Goal: Information Seeking & Learning: Learn about a topic

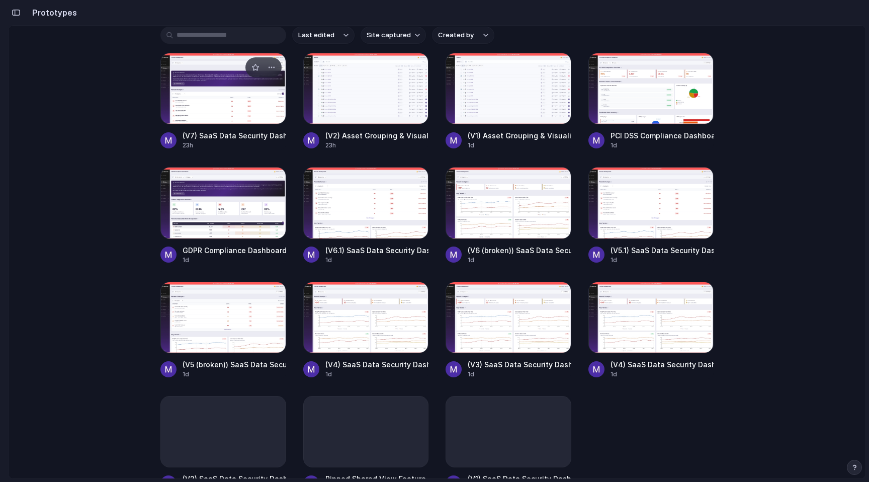
scroll to position [128, 0]
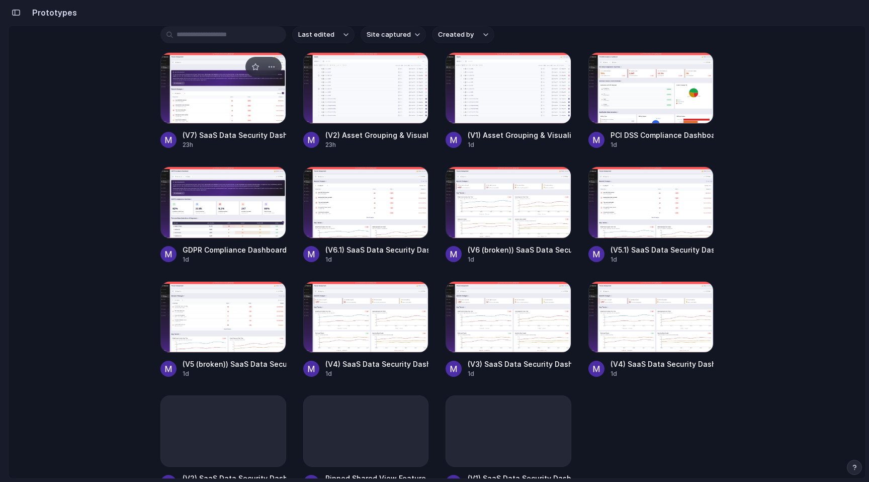
click at [228, 101] on div at bounding box center [224, 87] width 126 height 71
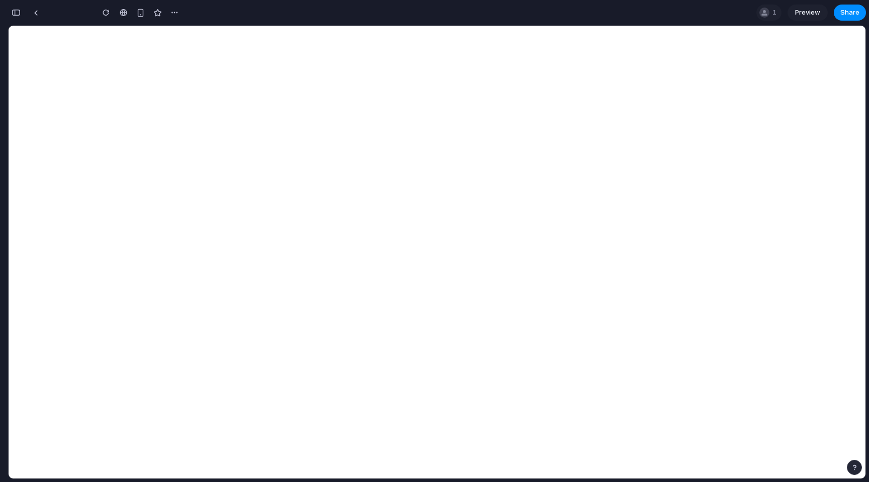
type input "**********"
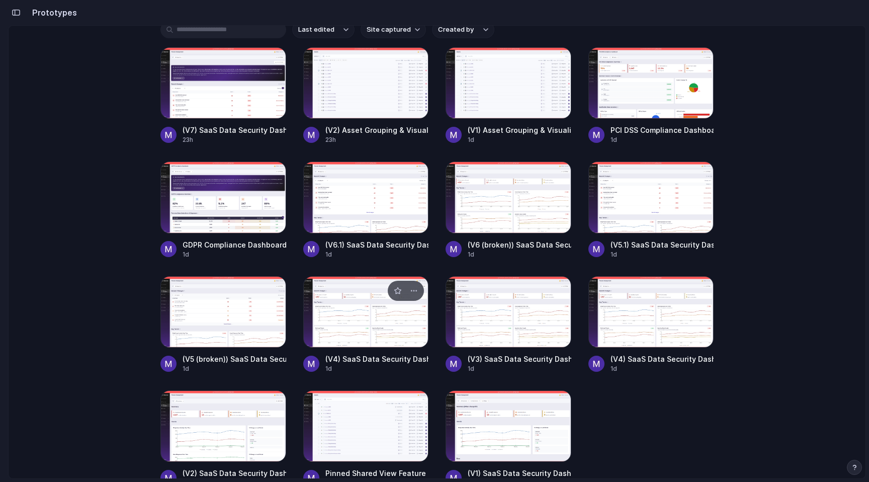
scroll to position [131, 0]
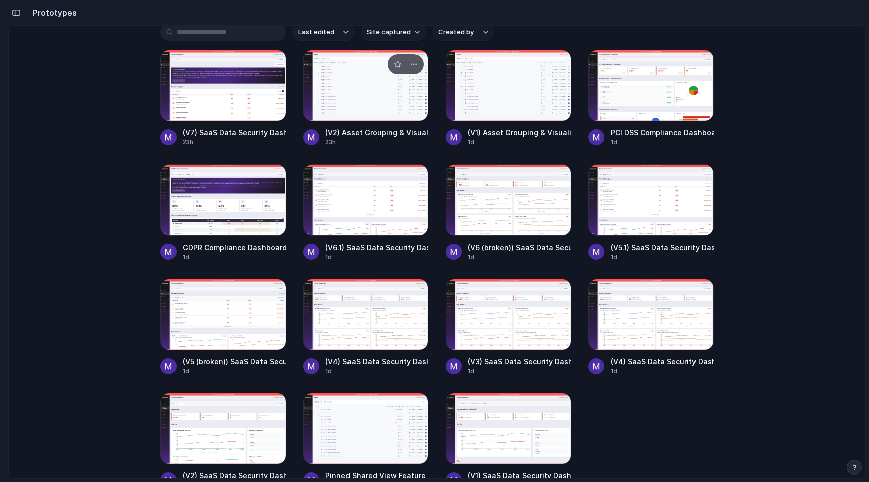
click at [388, 105] on div at bounding box center [366, 85] width 126 height 71
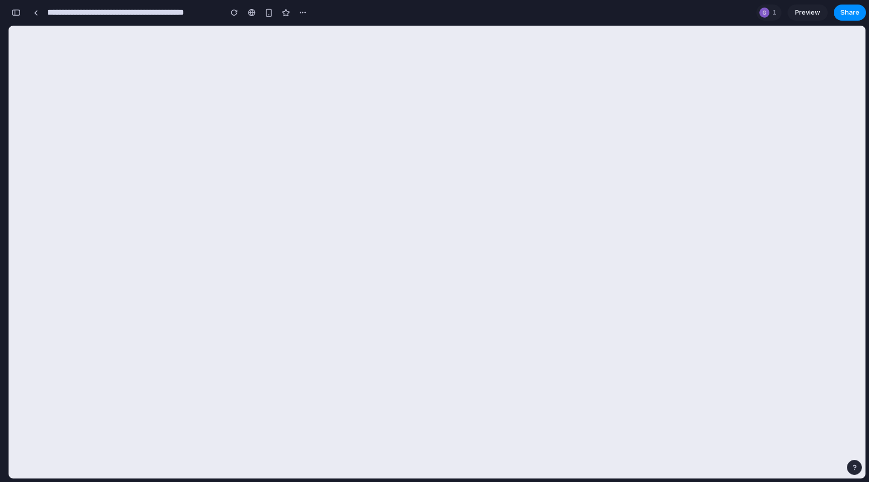
scroll to position [2134, 0]
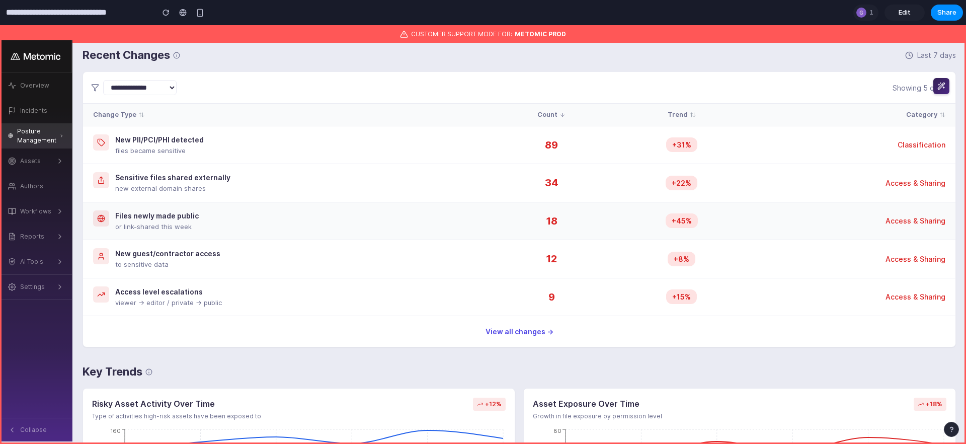
scroll to position [249, 0]
drag, startPoint x: 232, startPoint y: 179, endPoint x: 123, endPoint y: 176, distance: 109.2
click at [123, 178] on div "Sensitive files shared externally new external domain shares" at bounding box center [286, 184] width 386 height 22
click at [286, 235] on td "Files newly made public or link-shared this week" at bounding box center [286, 221] width 407 height 38
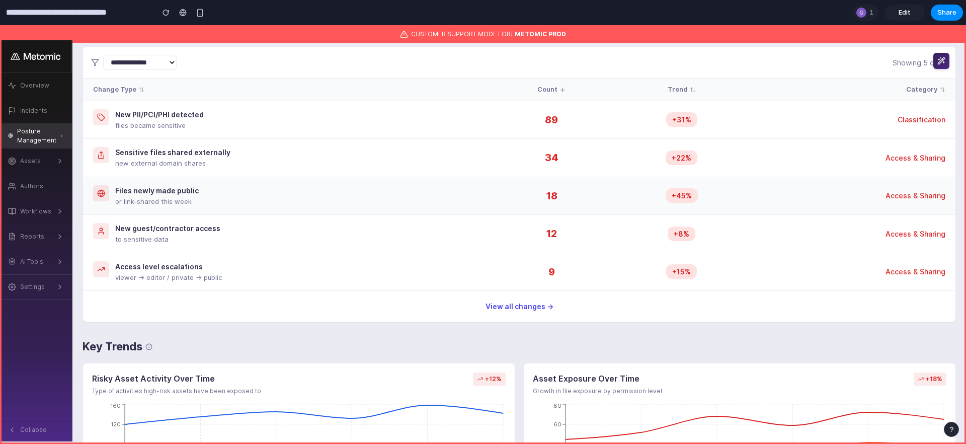
drag, startPoint x: 249, startPoint y: 199, endPoint x: 144, endPoint y: 199, distance: 104.2
click at [150, 199] on div "Files newly made public or link-shared this week" at bounding box center [286, 196] width 386 height 22
drag, startPoint x: 223, startPoint y: 234, endPoint x: 126, endPoint y: 203, distance: 102.6
click at [130, 203] on tbody "New PII/PCI/PHI detected files became sensitive 89 +31% Classification Sensitiv…" at bounding box center [519, 196] width 872 height 190
click at [272, 242] on div "New guest/contractor access to sensitive data" at bounding box center [286, 234] width 386 height 22
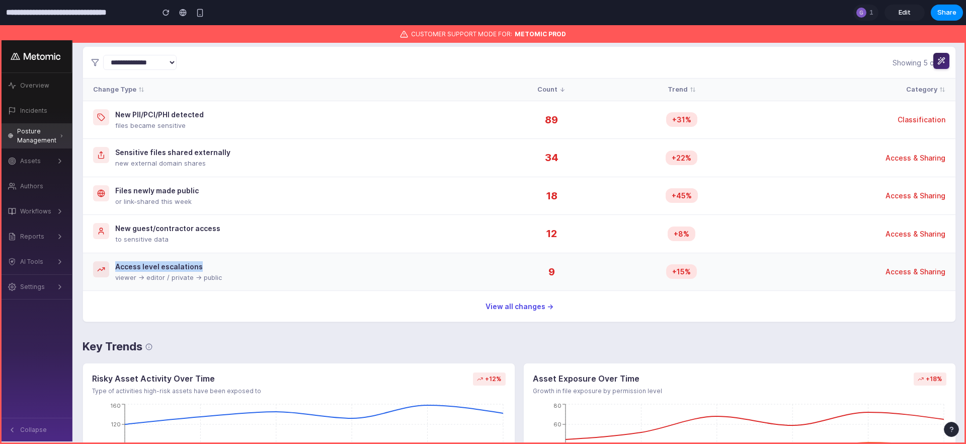
drag, startPoint x: 262, startPoint y: 268, endPoint x: 103, endPoint y: 265, distance: 159.0
click at [105, 265] on div "Access level escalations viewer → editor / private → public" at bounding box center [286, 272] width 386 height 22
click at [414, 196] on div "Files newly made public or link-shared this week" at bounding box center [286, 196] width 386 height 22
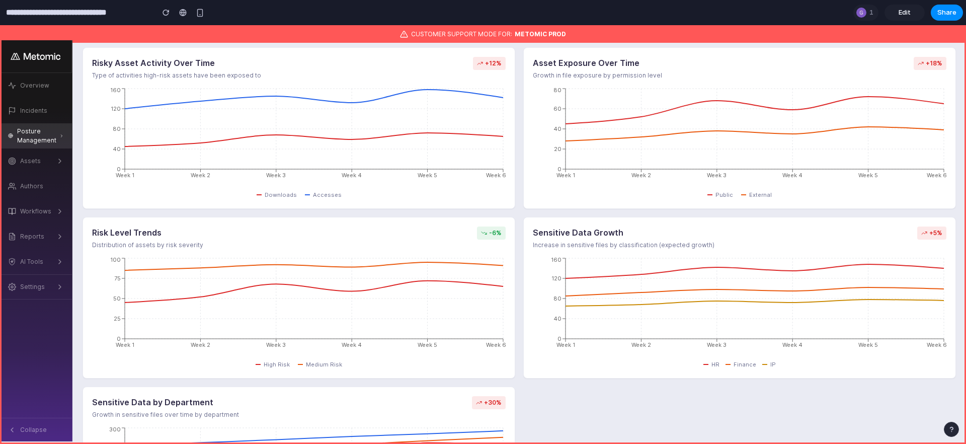
scroll to position [592, 0]
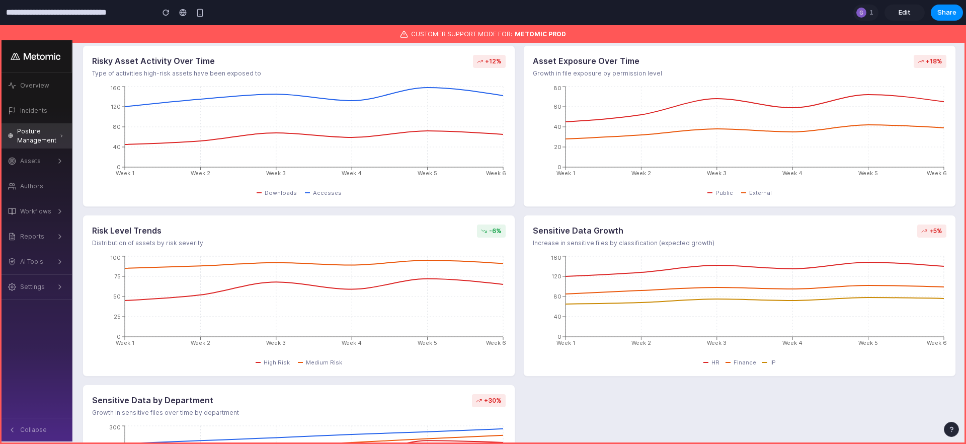
drag, startPoint x: 118, startPoint y: 57, endPoint x: 274, endPoint y: 58, distance: 156.5
click at [267, 58] on div "Risky Asset Activity Over Time Type of activities high-risk assets have been ex…" at bounding box center [299, 66] width 414 height 23
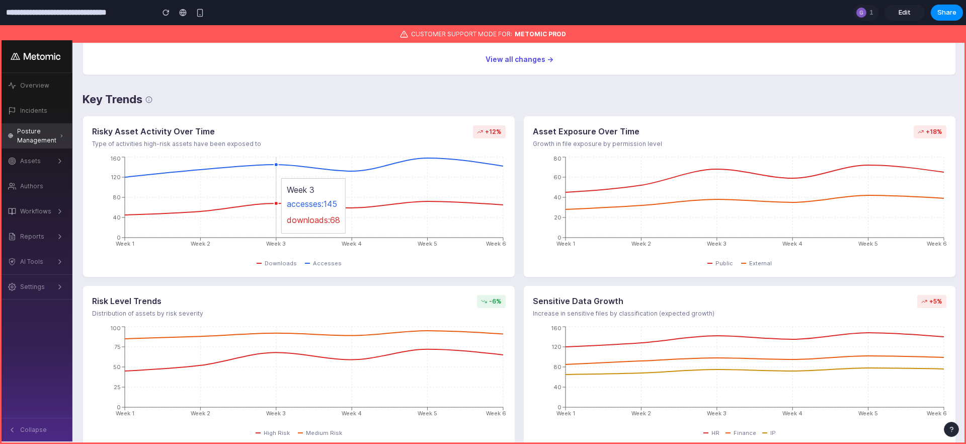
scroll to position [521, 0]
drag, startPoint x: 560, startPoint y: 130, endPoint x: 730, endPoint y: 130, distance: 169.6
click at [730, 130] on div "Asset Exposure Over Time Growth in file exposure by permission level +18%" at bounding box center [740, 137] width 414 height 23
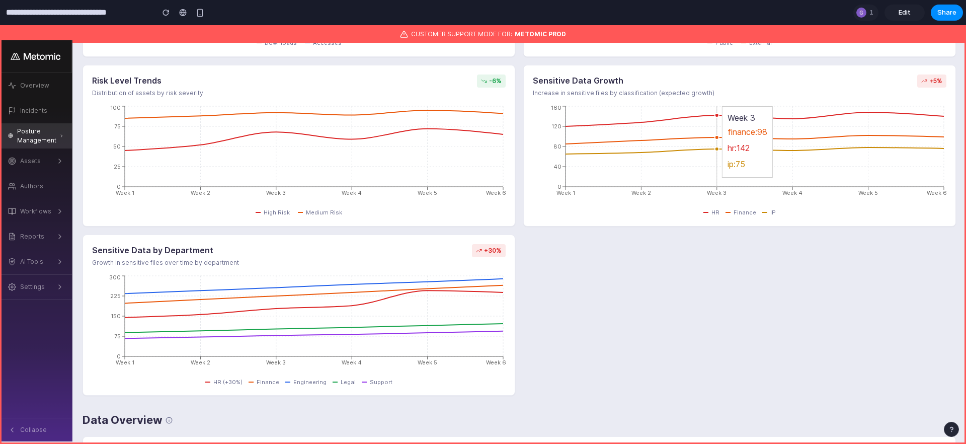
scroll to position [743, 0]
drag, startPoint x: 533, startPoint y: 82, endPoint x: 648, endPoint y: 81, distance: 115.2
click at [648, 81] on h3 "Sensitive Data Growth" at bounding box center [624, 80] width 182 height 12
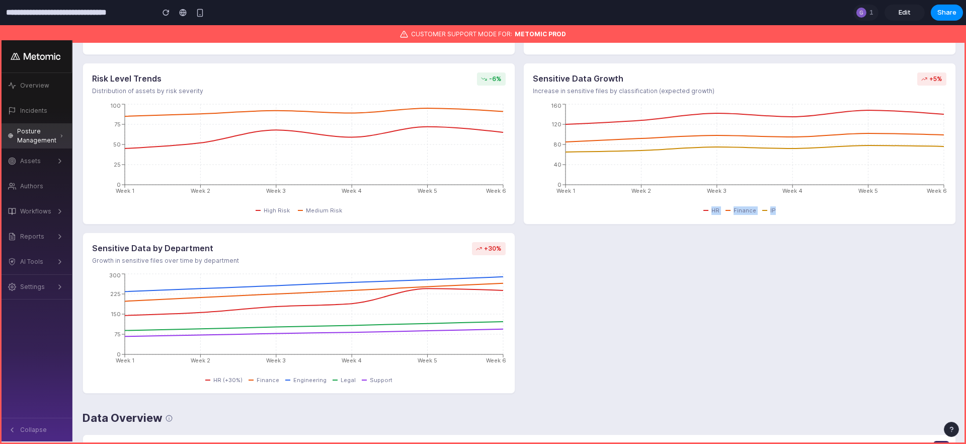
drag, startPoint x: 684, startPoint y: 209, endPoint x: 822, endPoint y: 220, distance: 138.8
click at [822, 220] on div "Sensitive Data Growth Increase in sensitive files by classification (expected g…" at bounding box center [739, 144] width 433 height 162
click at [773, 241] on div "Risky Asset Activity Over Time Type of activities high-risk assets have been ex…" at bounding box center [519, 143] width 873 height 500
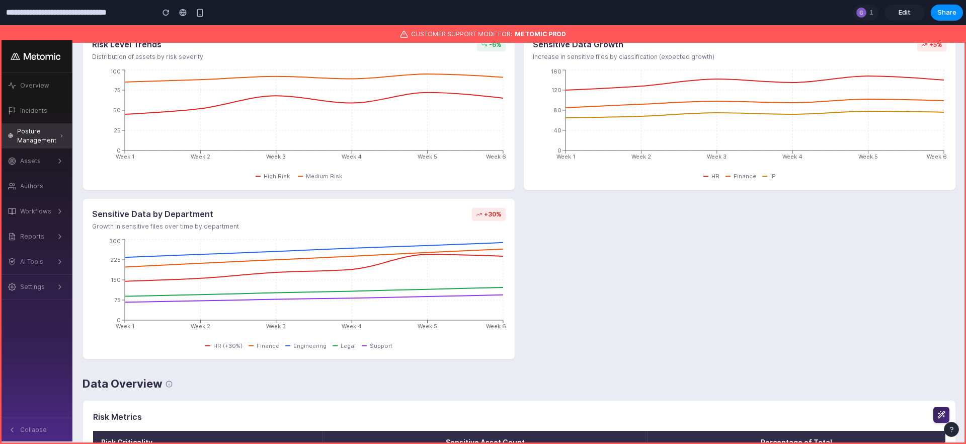
scroll to position [777, 0]
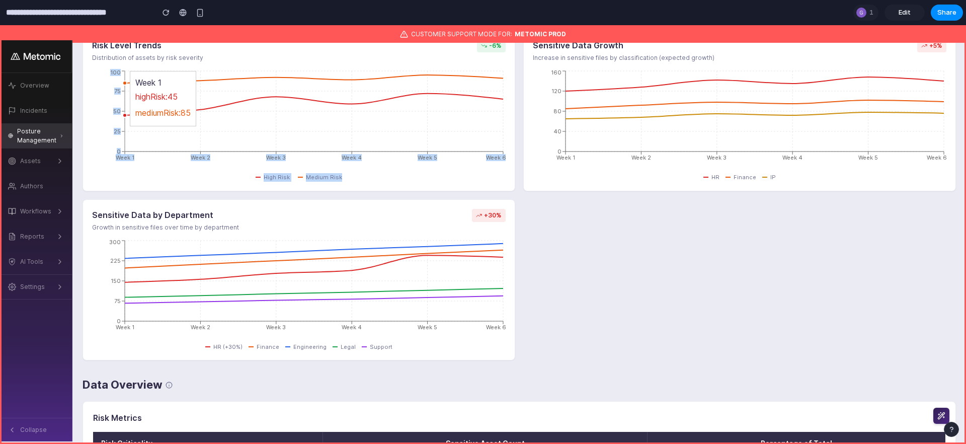
drag, startPoint x: 224, startPoint y: 168, endPoint x: 424, endPoint y: 185, distance: 200.5
click at [425, 186] on div "Risk Level Trends Distribution of assets by risk severity -6% Week 1 highRisk :…" at bounding box center [299, 111] width 433 height 162
click at [424, 185] on div "Risk Level Trends Distribution of assets by risk severity -6% Week 1 highRisk :…" at bounding box center [299, 111] width 433 height 162
click at [432, 169] on icon "Week 1 Week 2 Week 3 Week 4 Week 5 Week 6 0 25 50 75 100" at bounding box center [299, 118] width 414 height 101
click at [437, 182] on div "High Risk Medium Risk" at bounding box center [299, 177] width 414 height 9
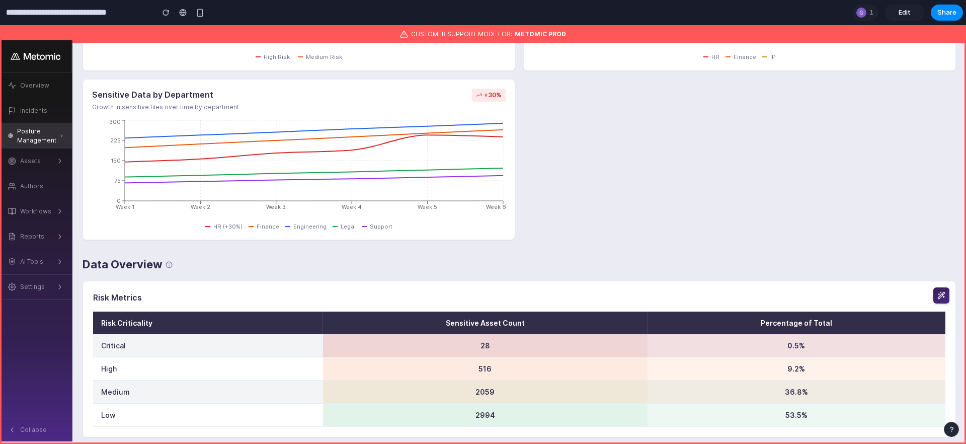
scroll to position [903, 0]
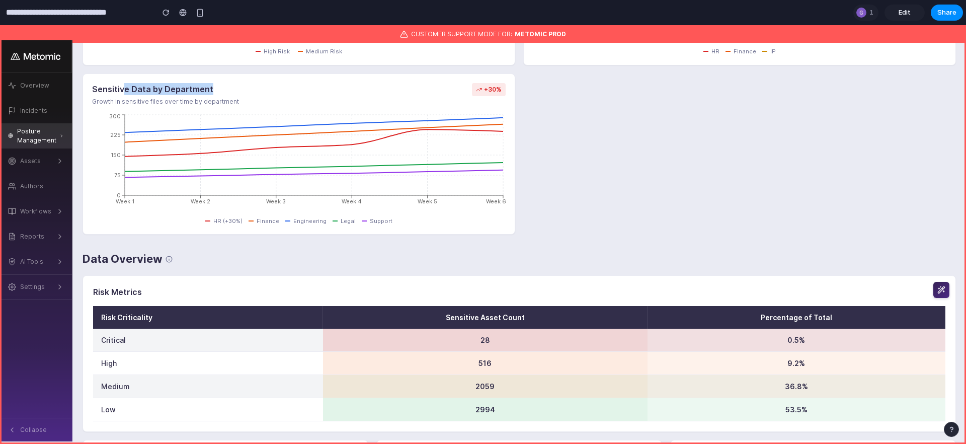
drag, startPoint x: 122, startPoint y: 92, endPoint x: 288, endPoint y: 91, distance: 166.0
click at [289, 92] on div "Sensitive Data by Department Growth in sensitive files over time by department …" at bounding box center [299, 94] width 414 height 23
click at [288, 91] on div "Sensitive Data by Department Growth in sensitive files over time by department …" at bounding box center [299, 94] width 414 height 23
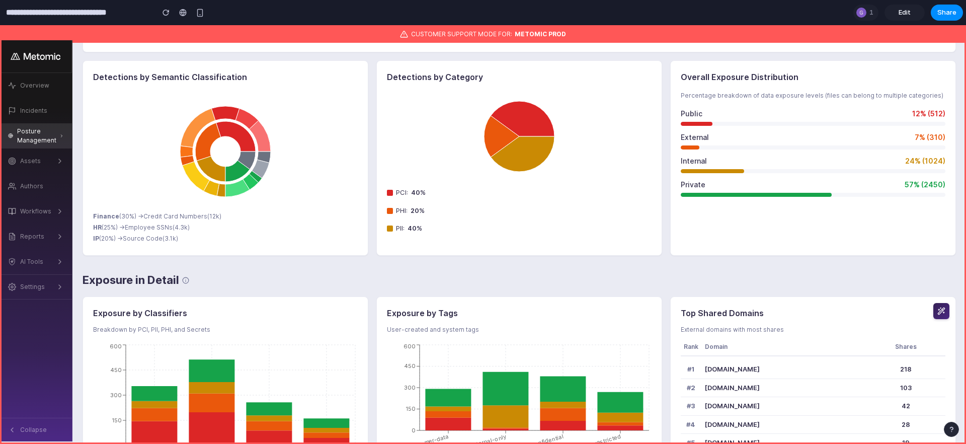
scroll to position [1282, 0]
drag, startPoint x: 397, startPoint y: 74, endPoint x: 530, endPoint y: 73, distance: 132.8
click at [530, 73] on h3 "Detections by Category" at bounding box center [519, 77] width 265 height 12
drag, startPoint x: 698, startPoint y: 79, endPoint x: 800, endPoint y: 79, distance: 101.6
click at [800, 79] on h3 "Overall Exposure Distribution" at bounding box center [813, 77] width 265 height 12
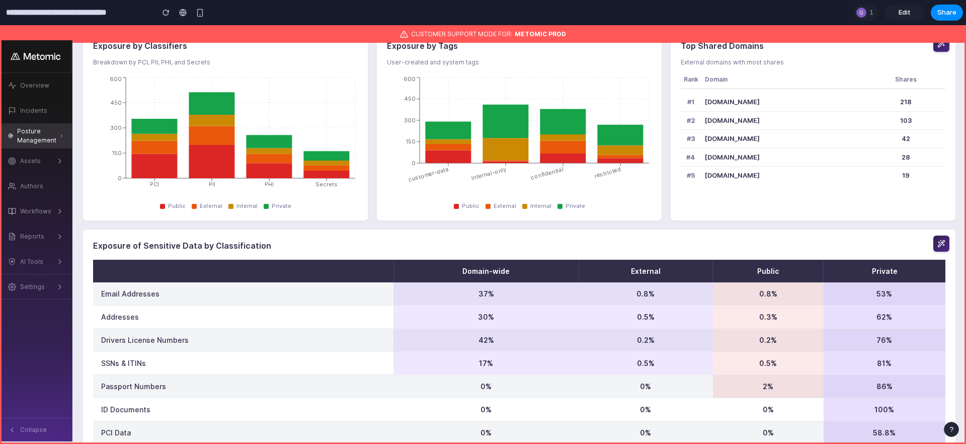
scroll to position [1549, 0]
drag, startPoint x: 125, startPoint y: 55, endPoint x: 199, endPoint y: 55, distance: 73.5
click at [196, 55] on div "Exposure by Classifiers Breakdown by PCI, PII, PHI, and Secrets PCI PII PHI Sec…" at bounding box center [226, 126] width 286 height 192
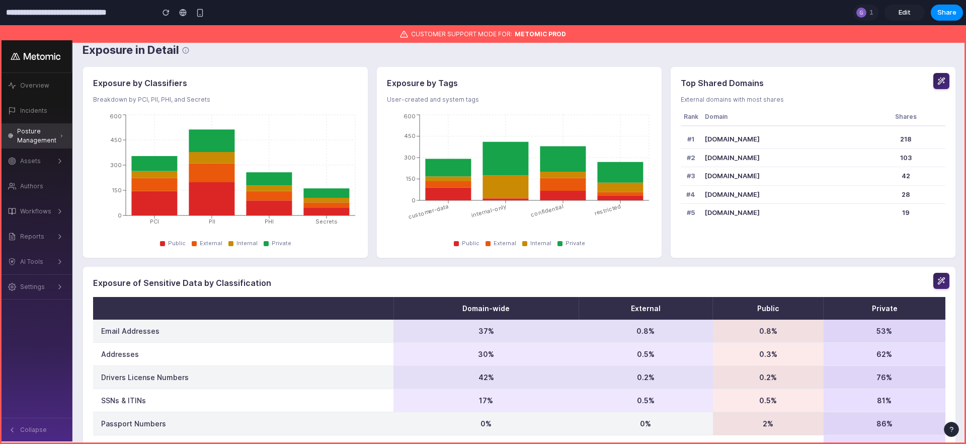
scroll to position [1512, 0]
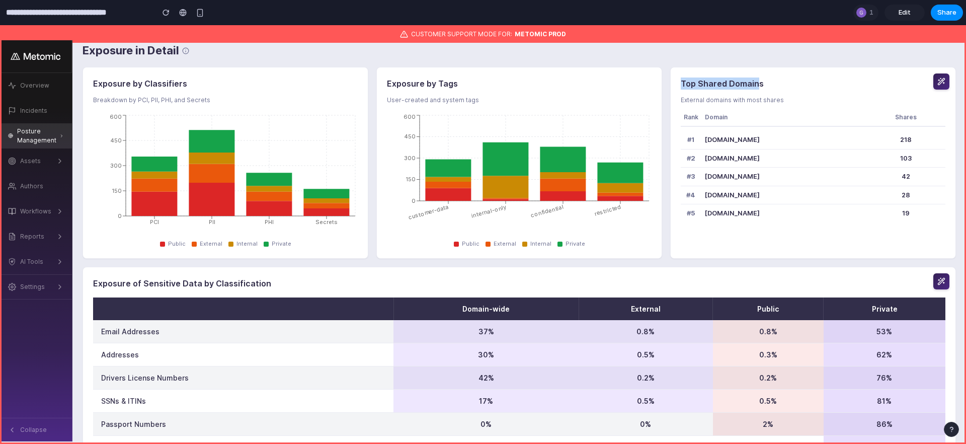
drag, startPoint x: 678, startPoint y: 84, endPoint x: 765, endPoint y: 84, distance: 87.0
click at [765, 84] on div "Top Shared Domains External domains with most shares Rank Domain Shares # 1 gma…" at bounding box center [813, 163] width 286 height 192
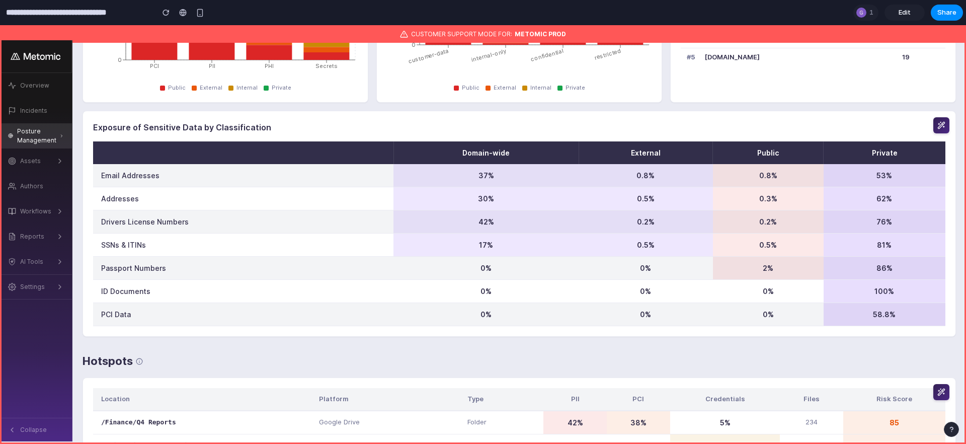
scroll to position [1719, 0]
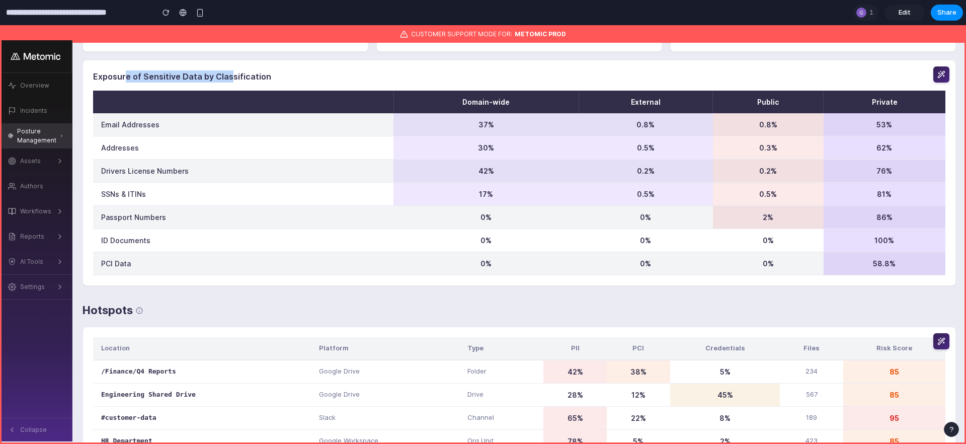
drag, startPoint x: 125, startPoint y: 80, endPoint x: 227, endPoint y: 80, distance: 102.1
click at [227, 80] on h3 "Exposure of Sensitive Data by Classification" at bounding box center [519, 76] width 852 height 12
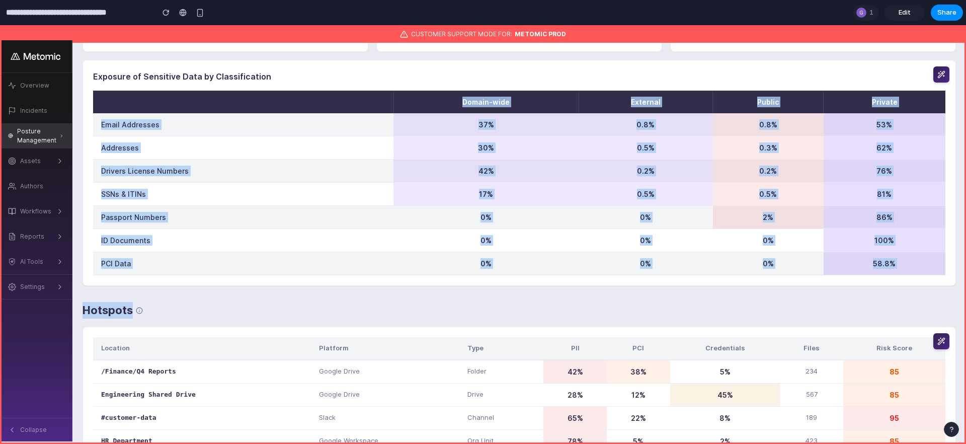
drag, startPoint x: 101, startPoint y: 85, endPoint x: 533, endPoint y: 292, distance: 479.4
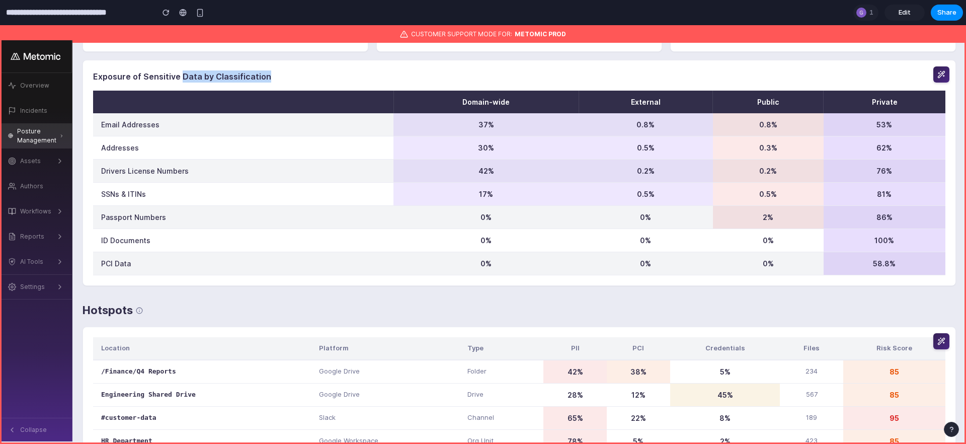
drag, startPoint x: 179, startPoint y: 72, endPoint x: 362, endPoint y: 111, distance: 186.8
click at [362, 112] on div "Exposure of Sensitive Data by Classification Domain-wide External Public Privat…" at bounding box center [519, 173] width 873 height 226
click at [362, 111] on th at bounding box center [243, 102] width 300 height 23
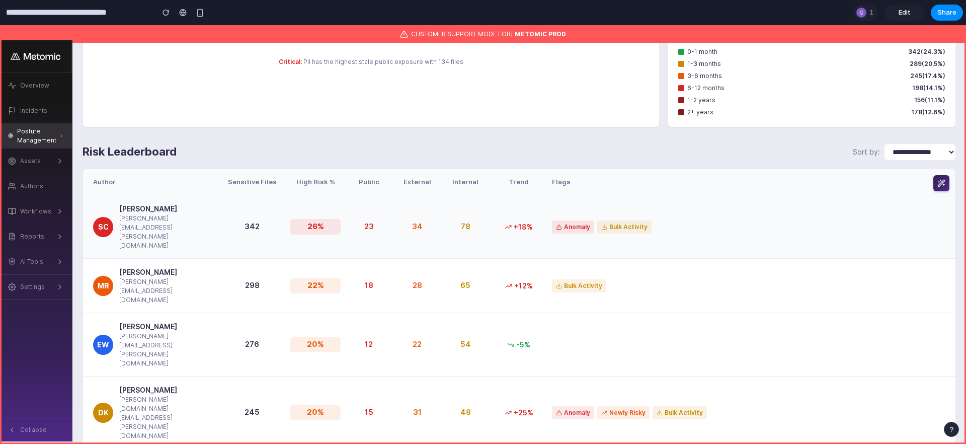
scroll to position [2468, 0]
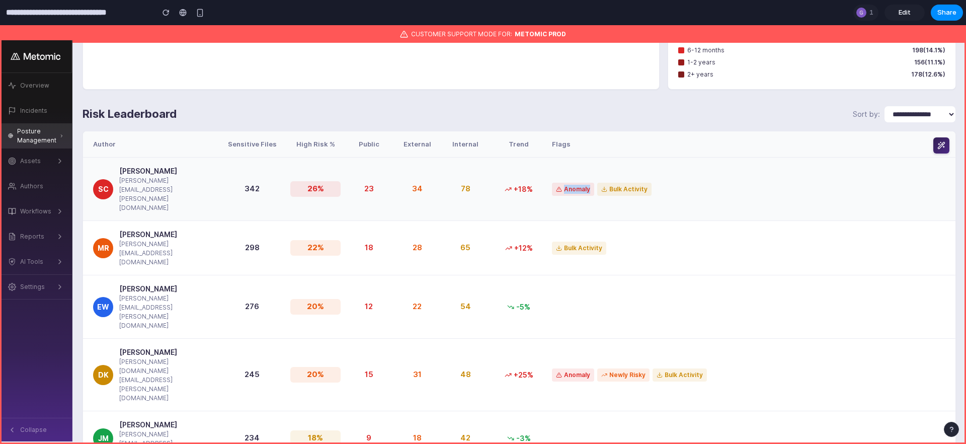
drag, startPoint x: 560, startPoint y: 181, endPoint x: 693, endPoint y: 180, distance: 133.8
click at [694, 183] on div "Anomaly Bulk Activity" at bounding box center [748, 189] width 393 height 13
click at [693, 183] on div "Anomaly Bulk Activity" at bounding box center [748, 189] width 393 height 13
drag, startPoint x: 544, startPoint y: 401, endPoint x: 777, endPoint y: 430, distance: 234.7
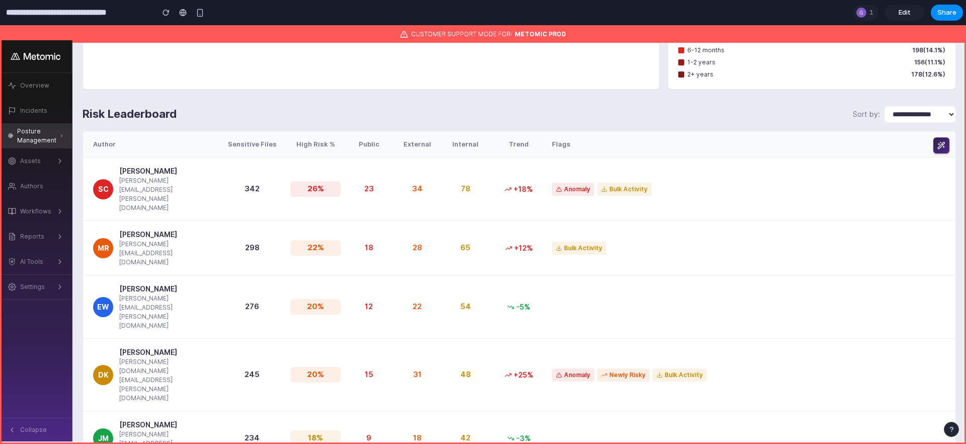
drag, startPoint x: 605, startPoint y: 180, endPoint x: 703, endPoint y: 180, distance: 98.1
click at [702, 183] on div "Anomaly Bulk Activity" at bounding box center [748, 189] width 393 height 13
drag, startPoint x: 570, startPoint y: 182, endPoint x: 647, endPoint y: 183, distance: 77.0
click at [595, 183] on div "Anomaly Bulk Activity" at bounding box center [748, 189] width 393 height 13
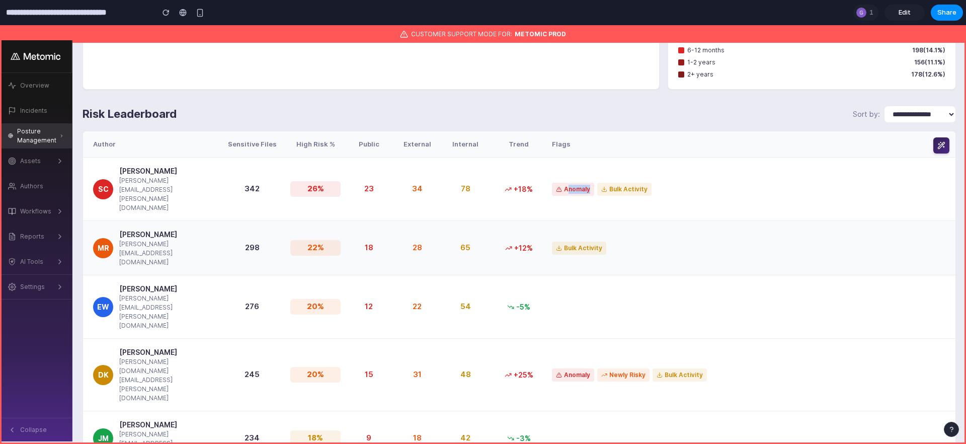
click at [591, 275] on div "EW Emily Watson emily.watson@company.com 276 20 % 12 22 54 -5%" at bounding box center [519, 306] width 872 height 63
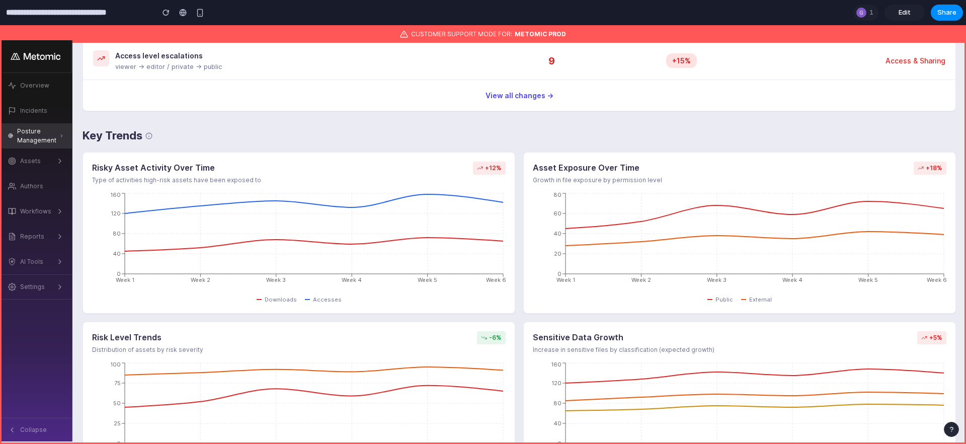
scroll to position [0, 0]
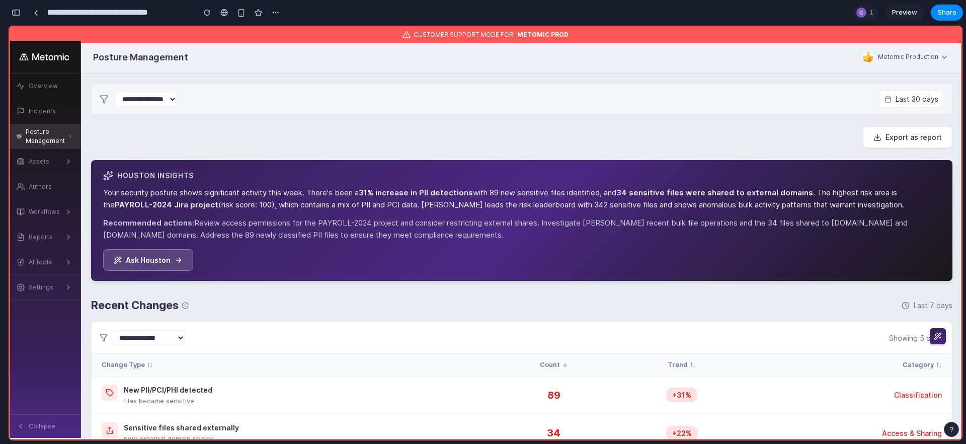
click at [25, 10] on div "**********" at bounding box center [145, 13] width 275 height 22
click at [20, 10] on div "button" at bounding box center [16, 12] width 9 height 7
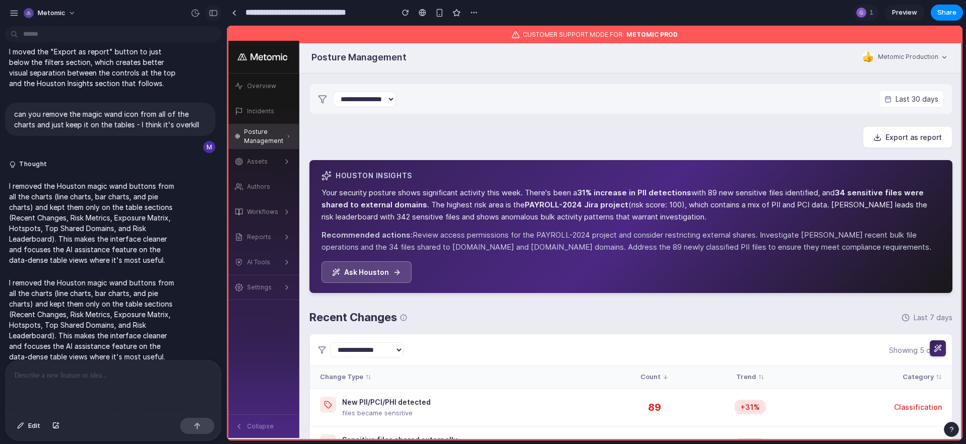
click at [211, 19] on button "button" at bounding box center [213, 13] width 16 height 16
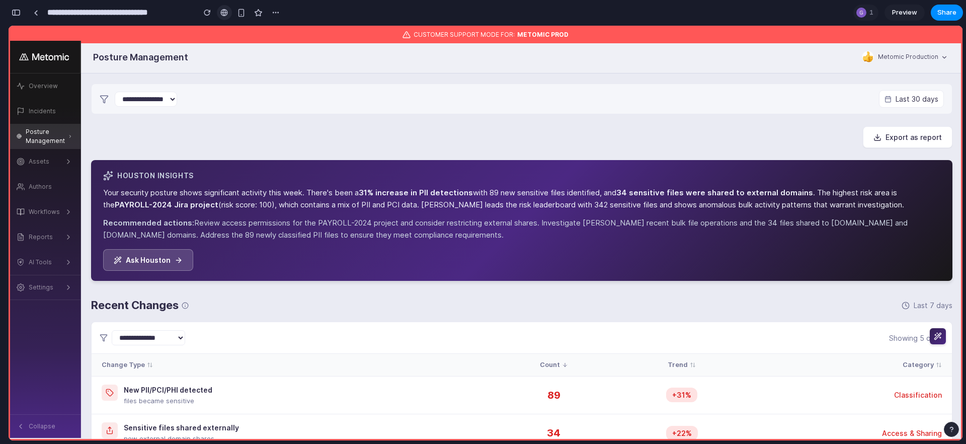
scroll to position [5433, 0]
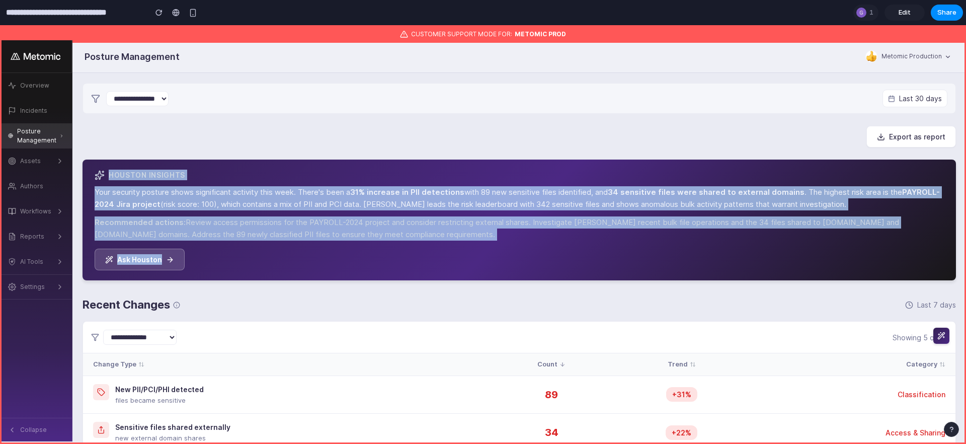
drag, startPoint x: 194, startPoint y: 162, endPoint x: 571, endPoint y: 266, distance: 390.5
click at [571, 266] on div "Houston Insights Your security posture shows significant activity this week. Th…" at bounding box center [519, 220] width 873 height 121
drag, startPoint x: 578, startPoint y: 262, endPoint x: 620, endPoint y: 158, distance: 111.9
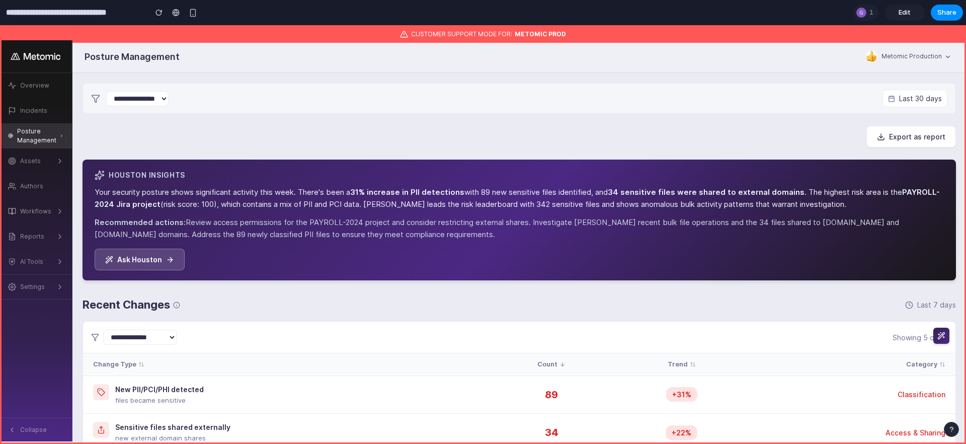
click at [629, 138] on div "Export as report" at bounding box center [519, 137] width 873 height 22
drag, startPoint x: 233, startPoint y: 222, endPoint x: 412, endPoint y: 226, distance: 178.7
click at [412, 227] on p "Recommended actions: Review access permissions for the PAYROLL-2024 project and…" at bounding box center [519, 228] width 849 height 24
click at [412, 226] on p "Recommended actions: Review access permissions for the PAYROLL-2024 project and…" at bounding box center [519, 228] width 849 height 24
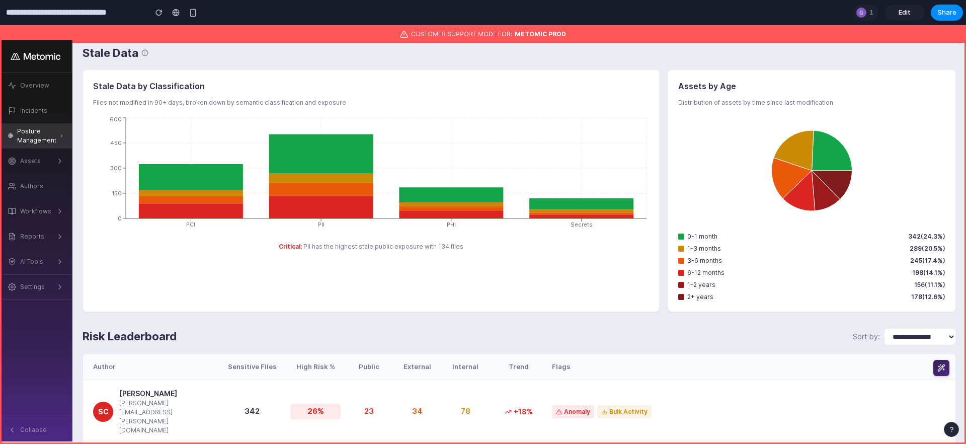
scroll to position [2468, 0]
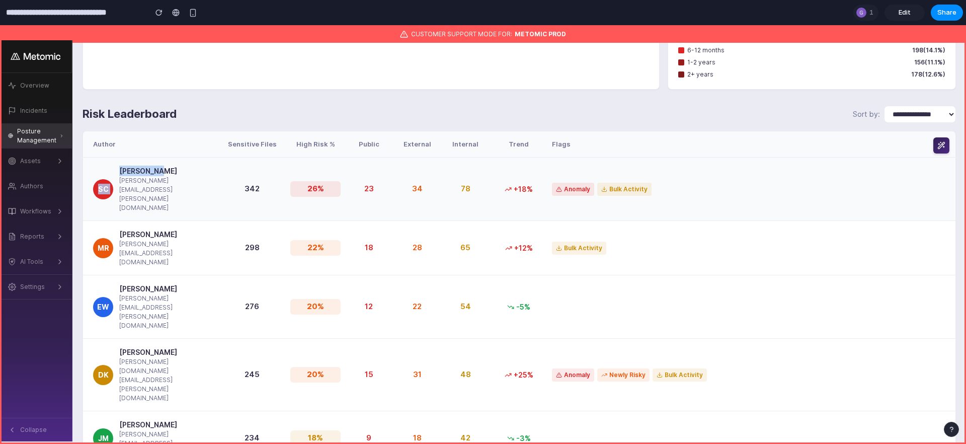
drag, startPoint x: 169, startPoint y: 170, endPoint x: 96, endPoint y: 167, distance: 72.5
click at [98, 170] on div "SC Sarah Chen sarah.chen@company.com" at bounding box center [153, 189] width 121 height 47
click at [183, 141] on div "Author Sensitive Files High Risk % Public External Internal Trend Flags" at bounding box center [519, 144] width 872 height 27
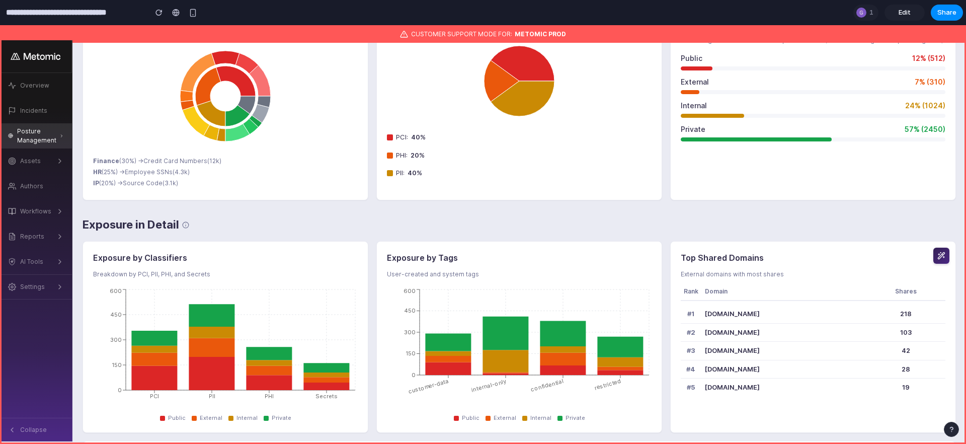
scroll to position [1042, 0]
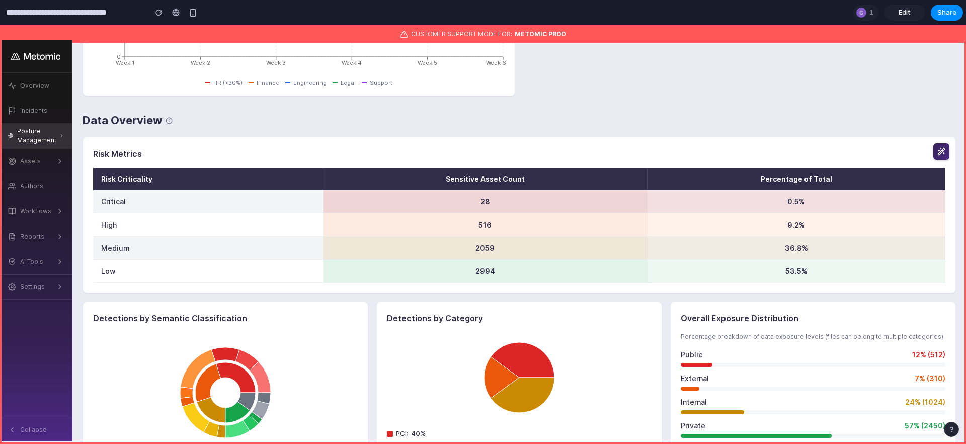
click at [122, 206] on td "Critical" at bounding box center [208, 201] width 230 height 23
click at [342, 160] on h3 "Risk Metrics" at bounding box center [519, 153] width 852 height 12
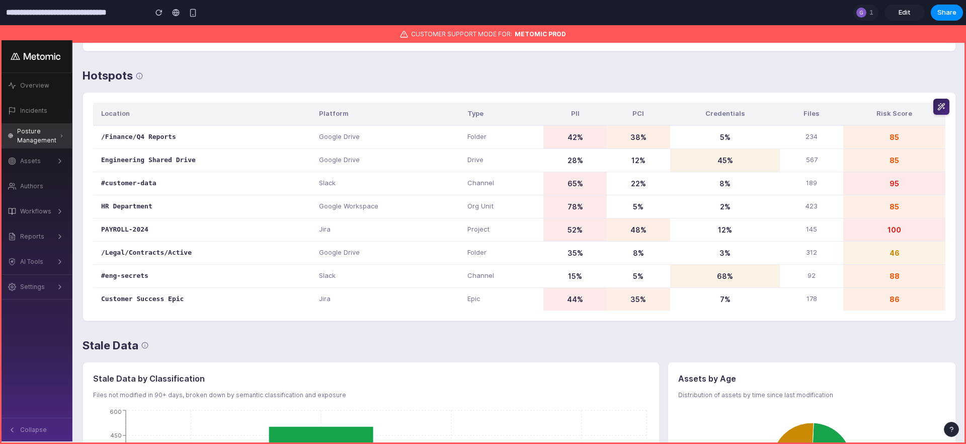
scroll to position [1950, 0]
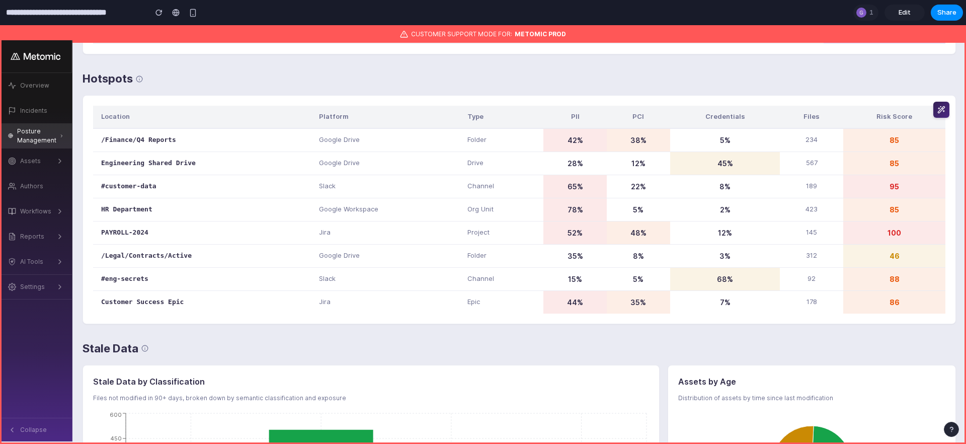
click at [96, 79] on h1 "Hotspots" at bounding box center [108, 78] width 50 height 17
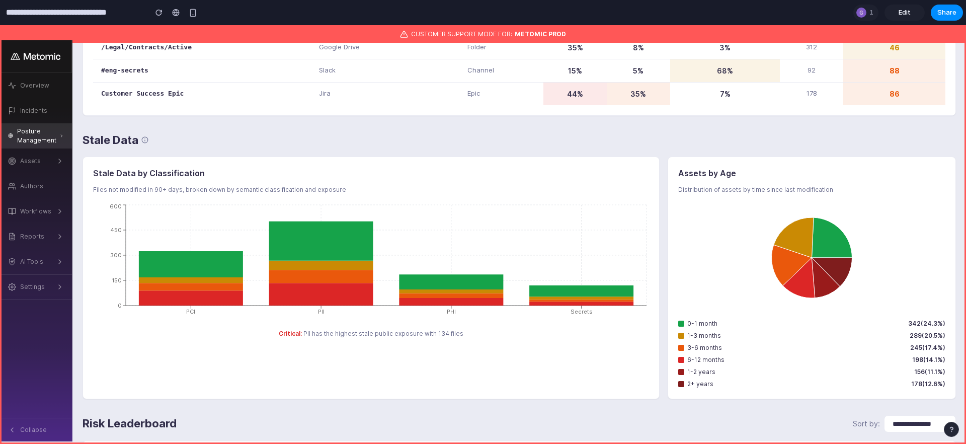
scroll to position [2175, 0]
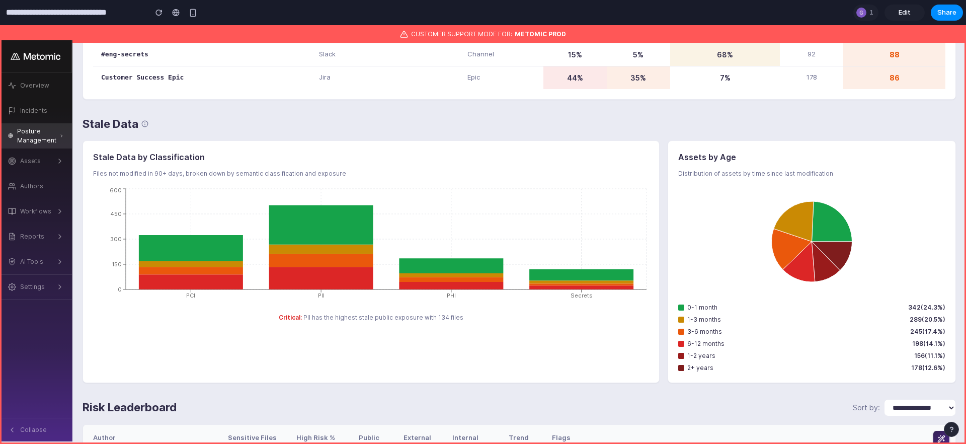
click at [18, 13] on input "**********" at bounding box center [73, 13] width 139 height 18
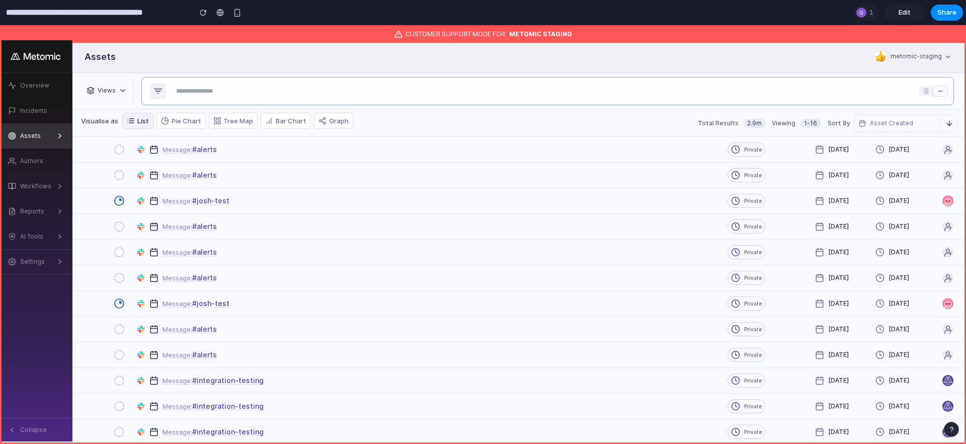
click at [477, 89] on input "text" at bounding box center [543, 92] width 743 height 14
click at [187, 121] on button "Pie Chart" at bounding box center [180, 121] width 49 height 16
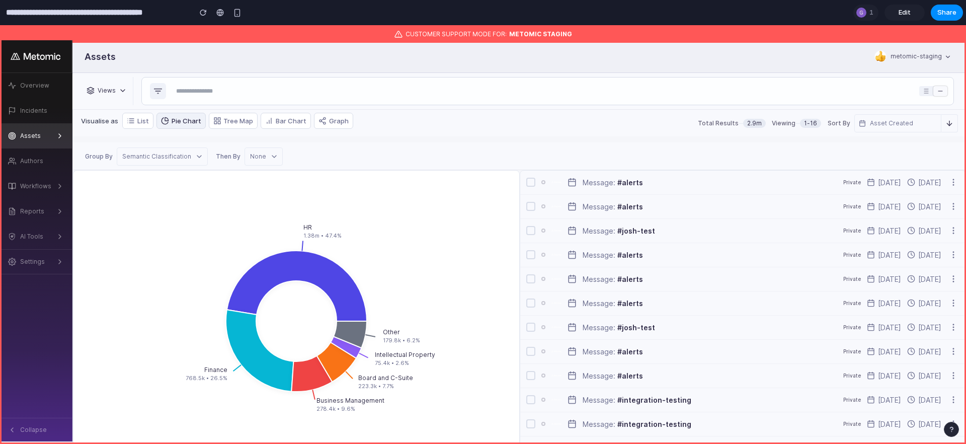
click at [270, 154] on icon "button" at bounding box center [274, 156] width 8 height 8
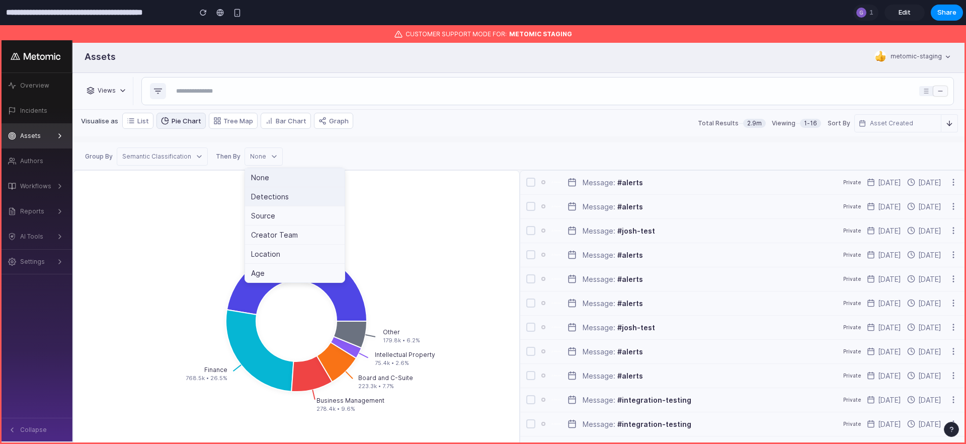
click at [264, 197] on div "Detections" at bounding box center [295, 196] width 100 height 19
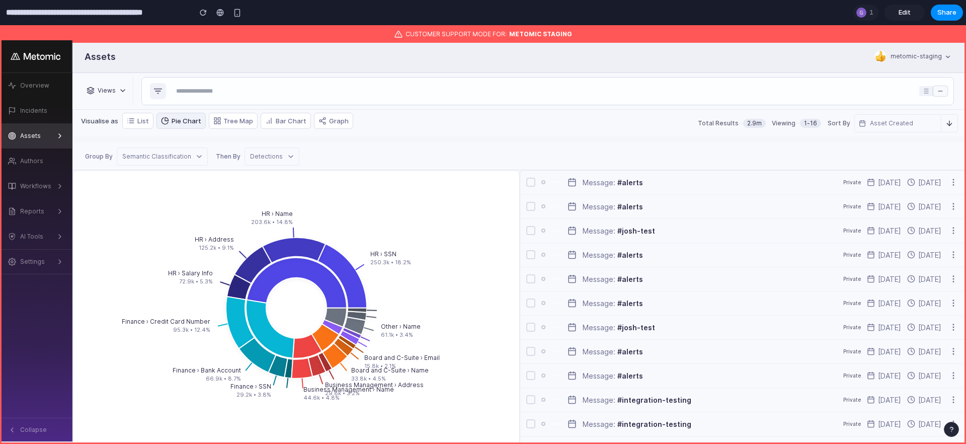
click at [191, 155] on div "button" at bounding box center [197, 156] width 12 height 8
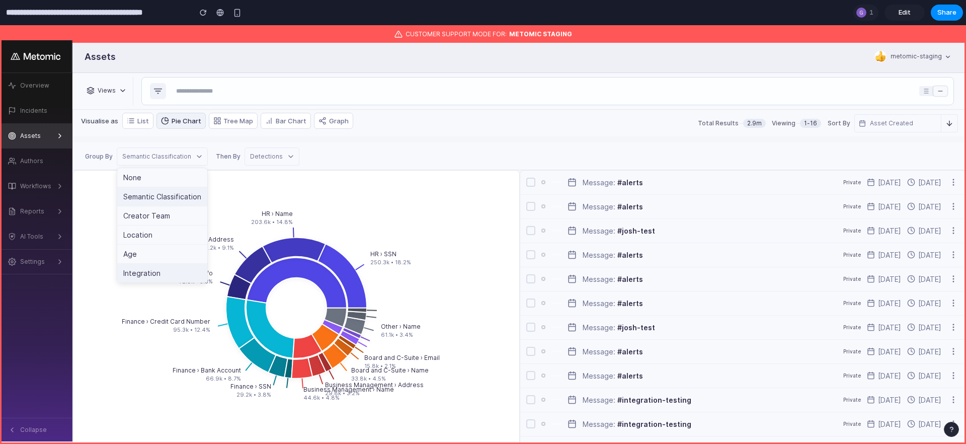
click at [157, 278] on div "Integration" at bounding box center [162, 273] width 90 height 19
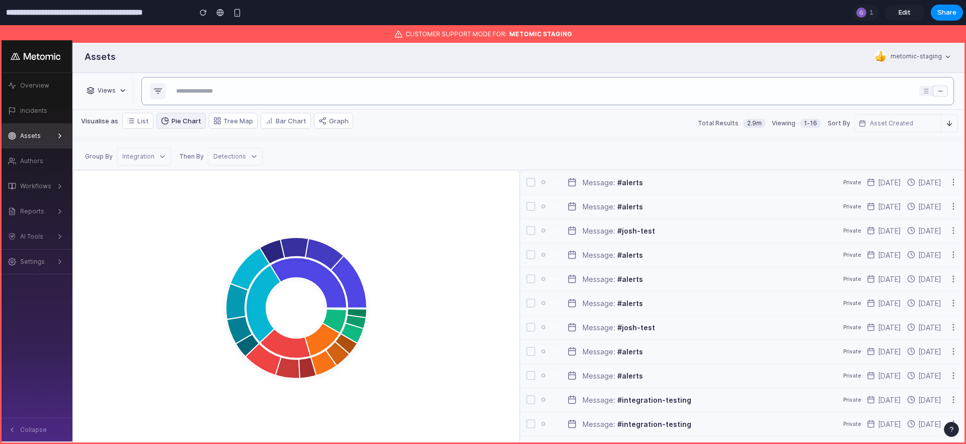
click at [194, 93] on input "text" at bounding box center [543, 92] width 743 height 14
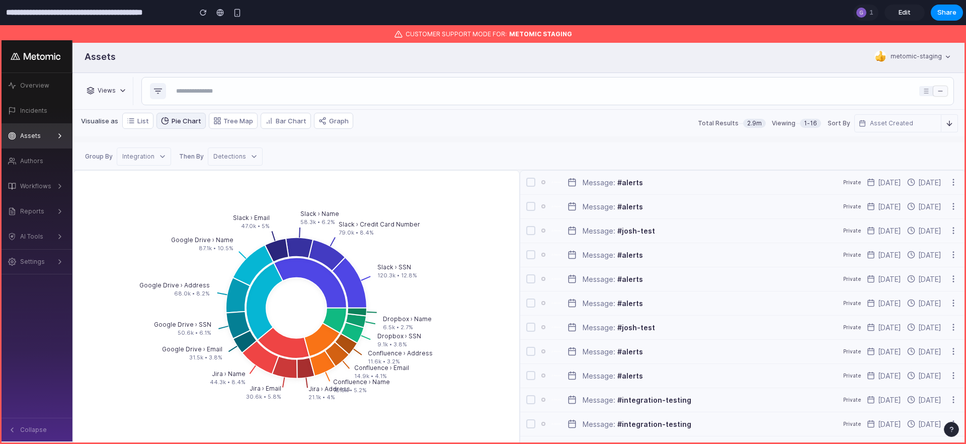
click at [436, 153] on div "Group By Integration Then By Detections" at bounding box center [519, 156] width 893 height 28
click at [246, 123] on button "Tree Map" at bounding box center [233, 121] width 49 height 16
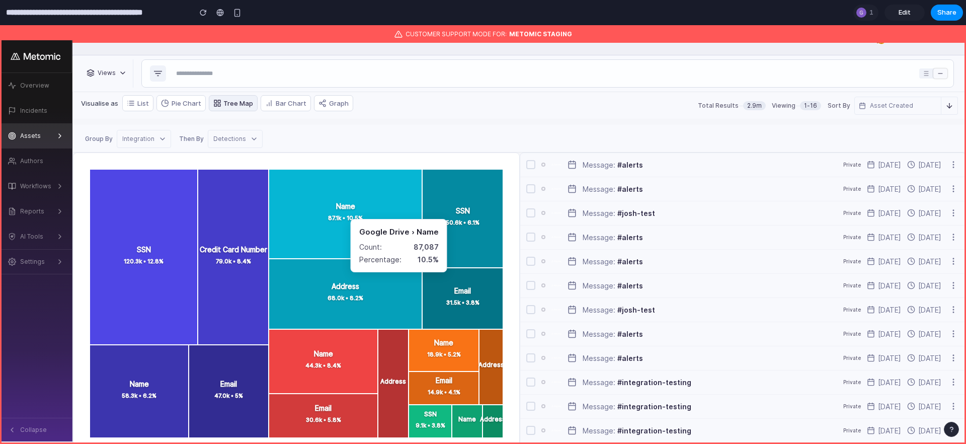
scroll to position [27, 0]
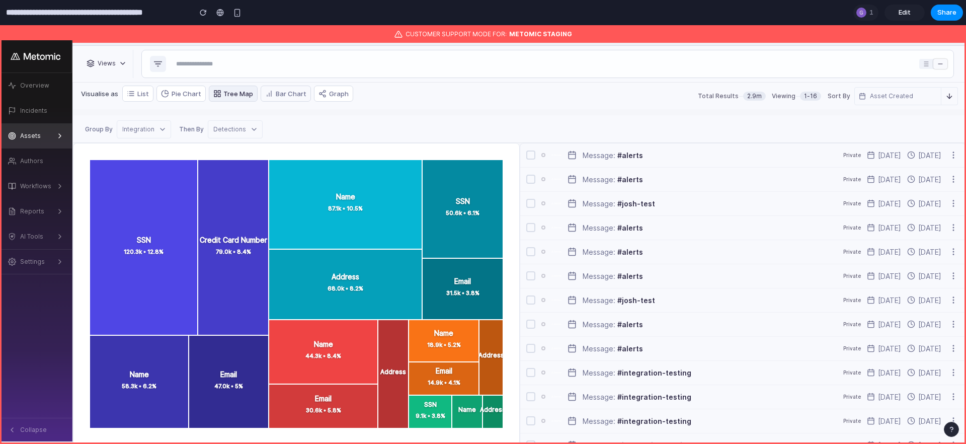
click at [296, 95] on button "Bar Chart" at bounding box center [286, 94] width 50 height 16
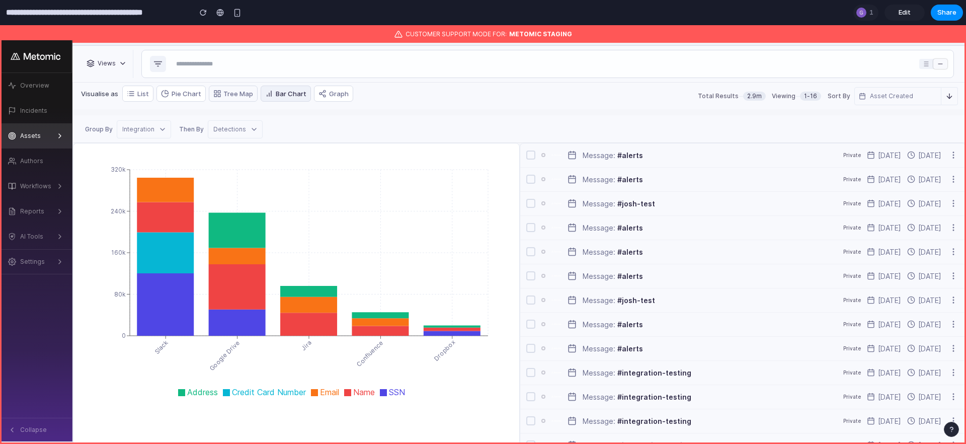
click at [226, 91] on button "Tree Map" at bounding box center [233, 94] width 49 height 16
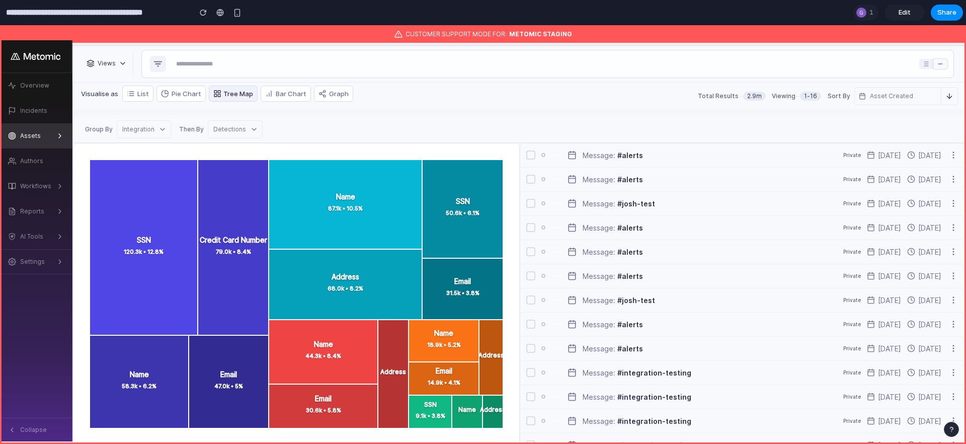
click at [163, 123] on div "Integration" at bounding box center [144, 129] width 54 height 18
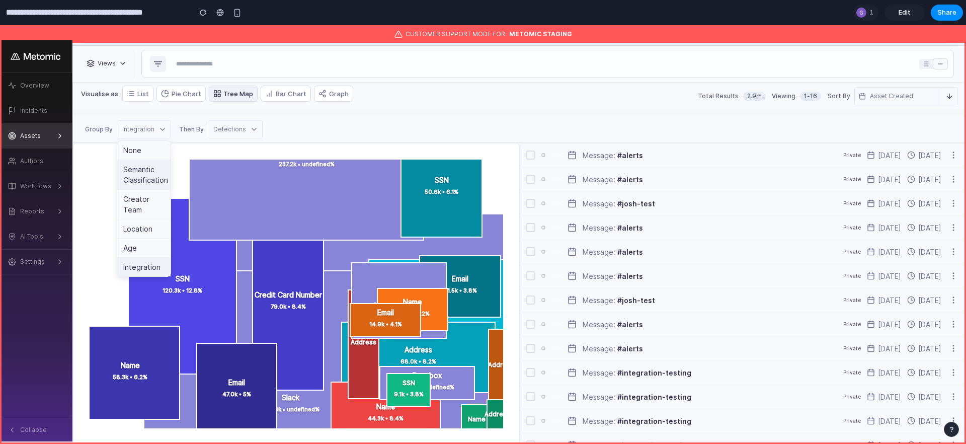
click at [160, 178] on div "Semantic Classification" at bounding box center [143, 175] width 53 height 30
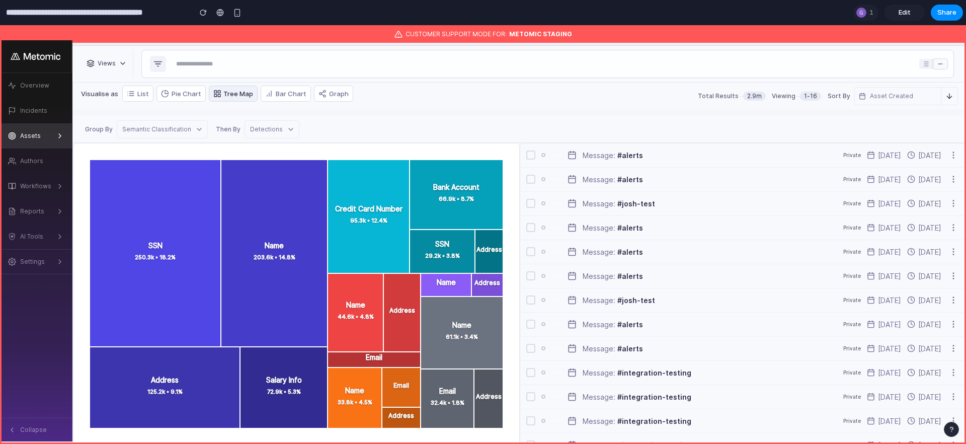
click at [212, 125] on div "Then By Detections" at bounding box center [258, 129] width 92 height 18
click at [202, 126] on div "Semantic Classification" at bounding box center [162, 129] width 91 height 18
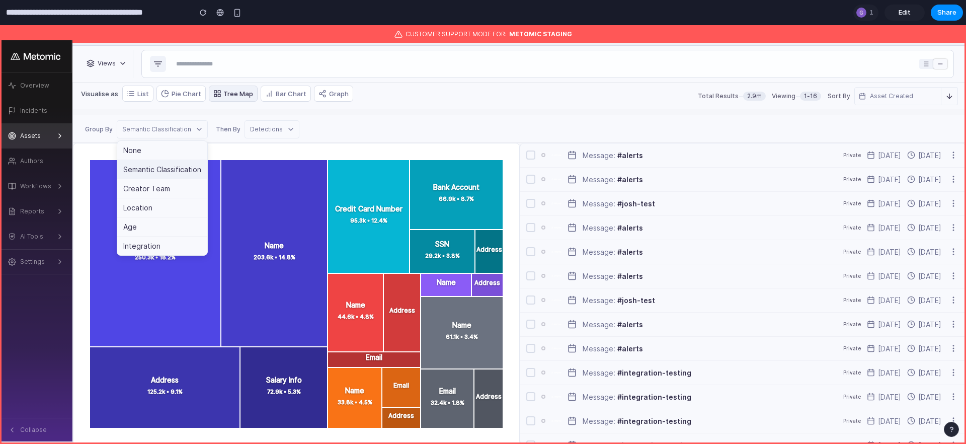
click at [267, 131] on div "Detections" at bounding box center [272, 129] width 45 height 9
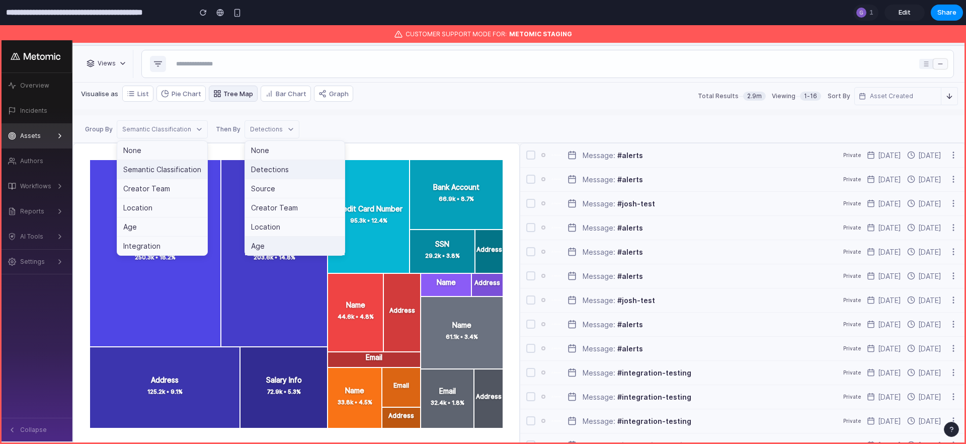
click at [271, 242] on div "Age" at bounding box center [295, 245] width 100 height 19
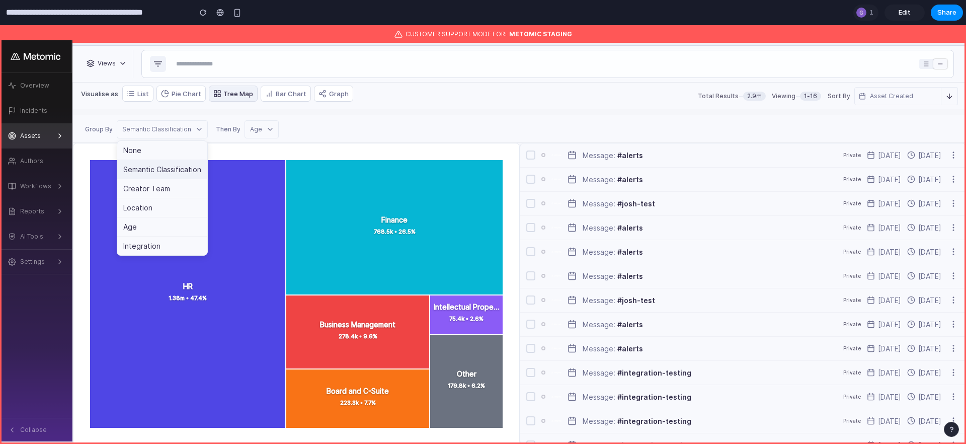
click at [266, 126] on icon "button" at bounding box center [270, 129] width 8 height 8
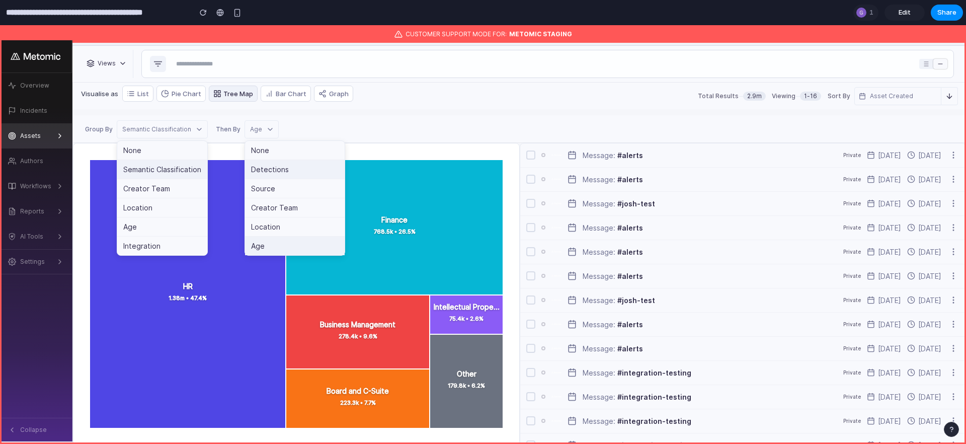
click at [272, 173] on div "Detections" at bounding box center [295, 169] width 100 height 19
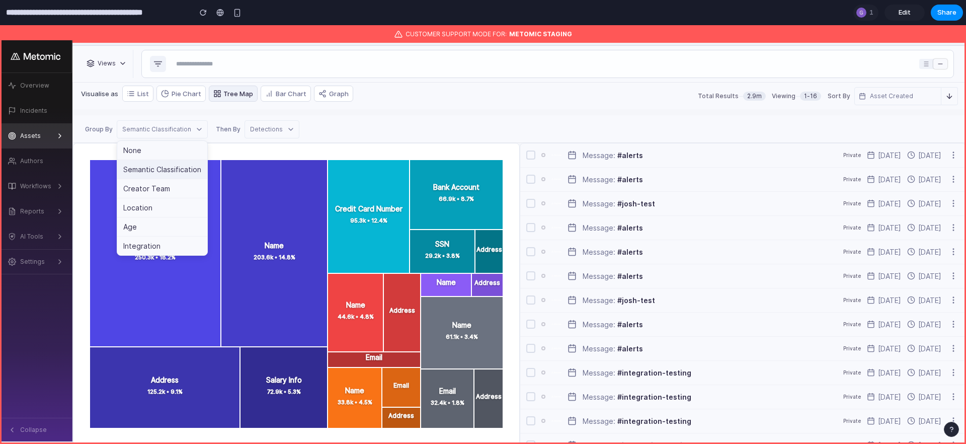
click at [322, 132] on div "Group By Semantic Classification None Semantic Classification Creator Team Loca…" at bounding box center [519, 129] width 893 height 28
click at [191, 130] on div "button" at bounding box center [197, 129] width 12 height 8
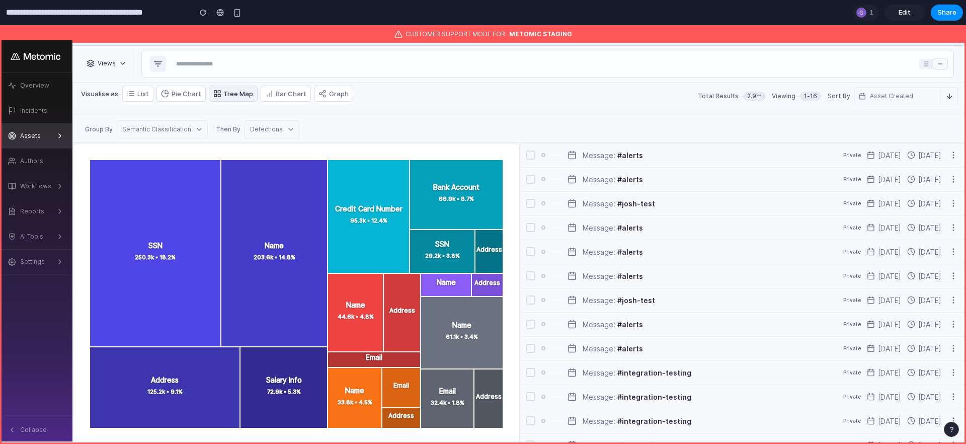
click at [191, 129] on div "button" at bounding box center [197, 129] width 12 height 8
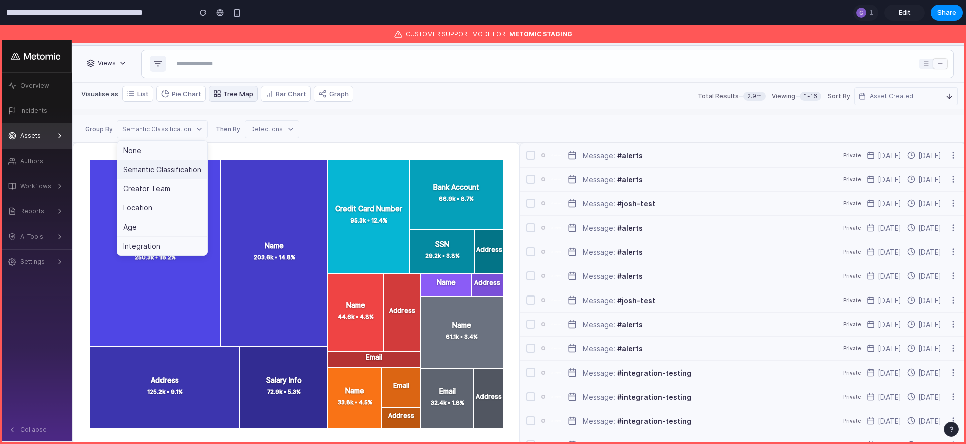
click at [168, 177] on div "Semantic Classification" at bounding box center [162, 169] width 90 height 19
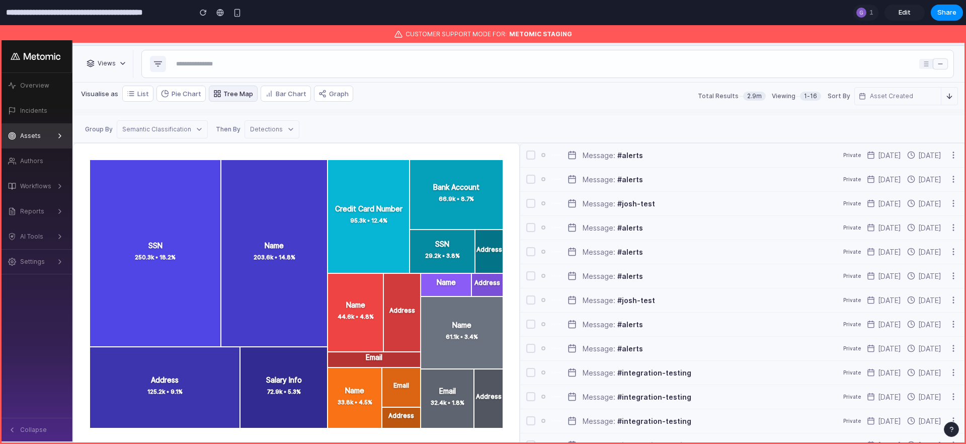
click at [191, 125] on div "button" at bounding box center [197, 129] width 12 height 8
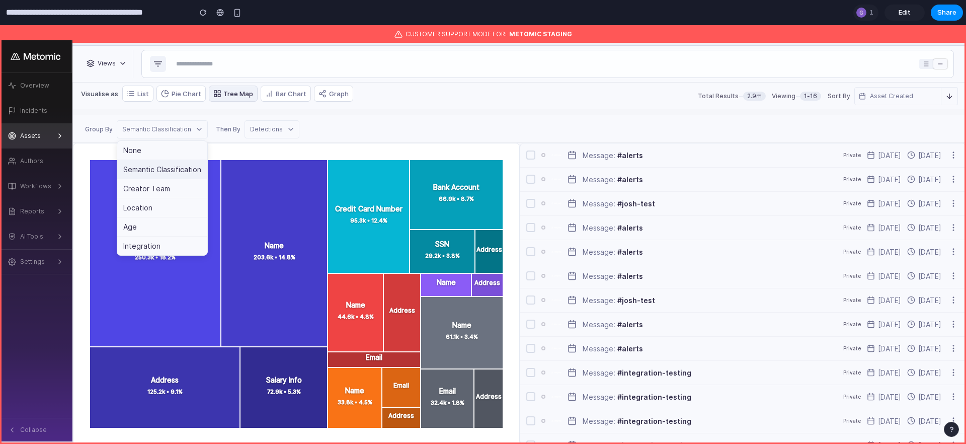
click at [191, 125] on div "button" at bounding box center [197, 129] width 12 height 8
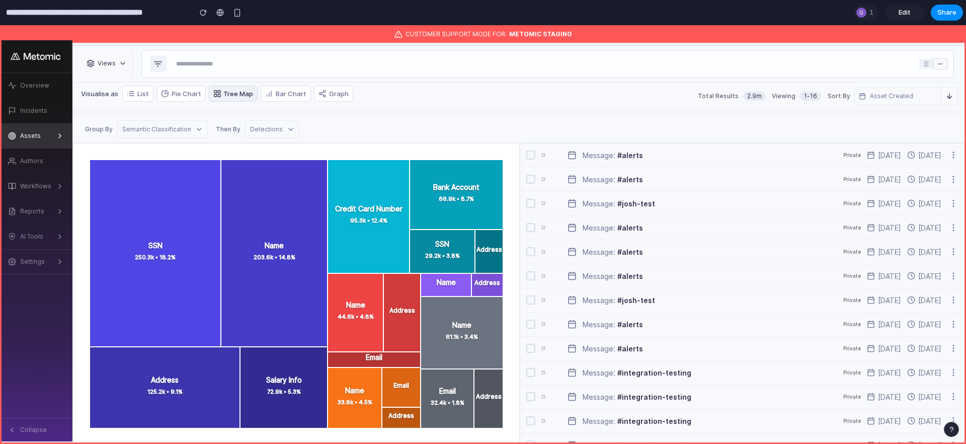
click at [255, 121] on div "Detections" at bounding box center [272, 129] width 55 height 18
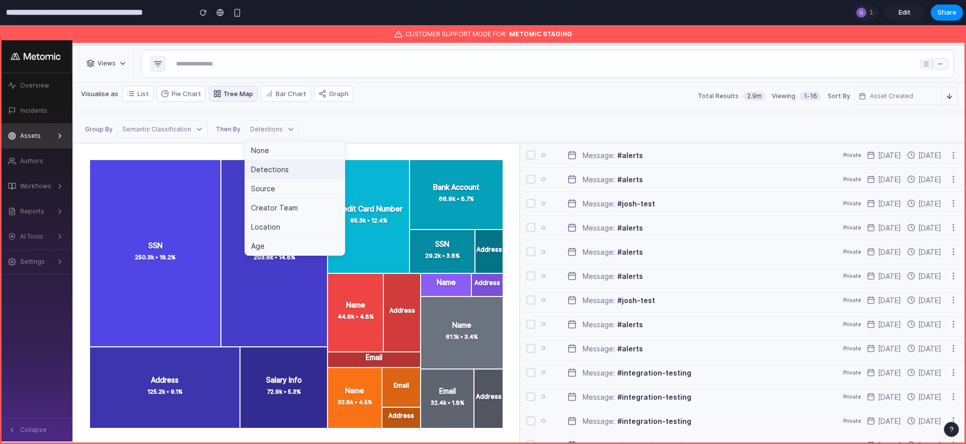
click at [255, 121] on div "Detections" at bounding box center [272, 129] width 55 height 18
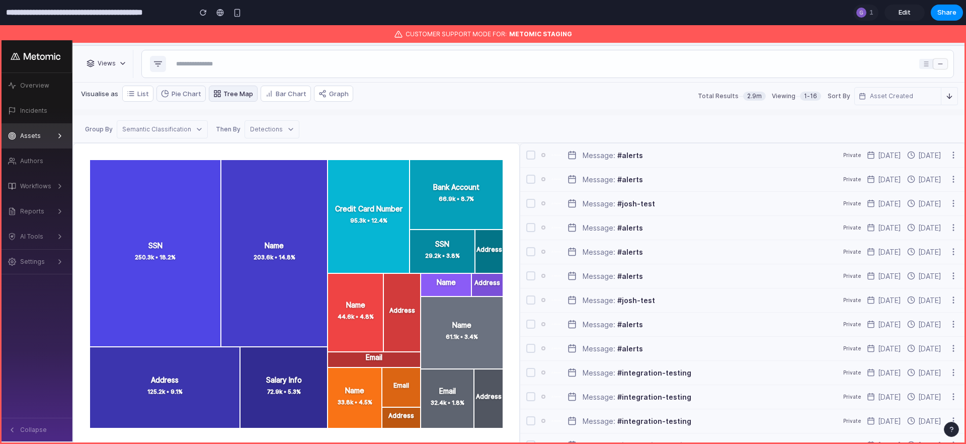
click at [190, 98] on button "Pie Chart" at bounding box center [180, 94] width 49 height 16
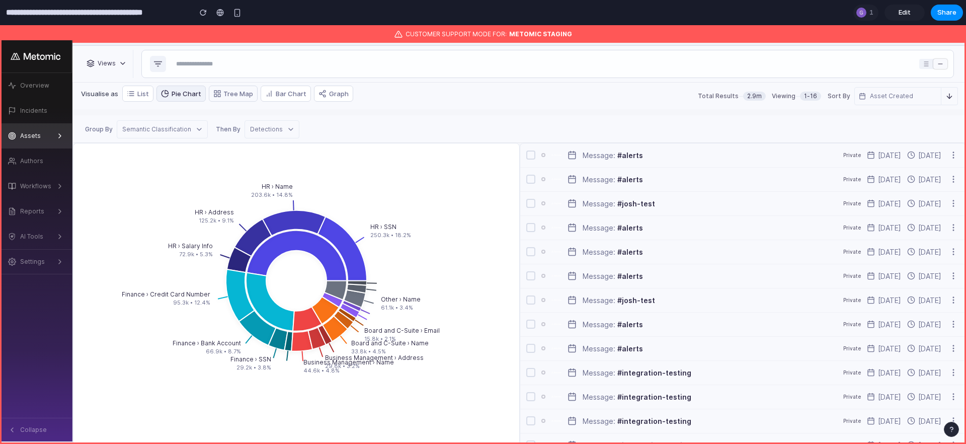
click at [221, 97] on button "Tree Map" at bounding box center [233, 94] width 49 height 16
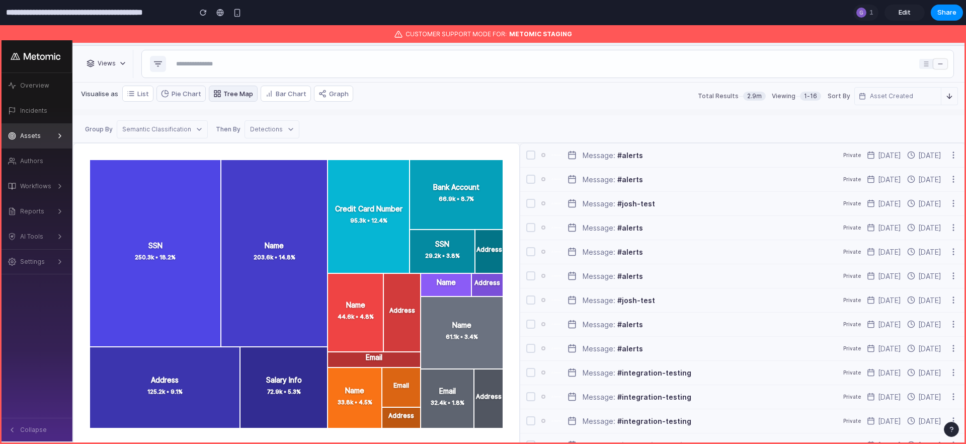
click at [190, 92] on button "Pie Chart" at bounding box center [180, 94] width 49 height 16
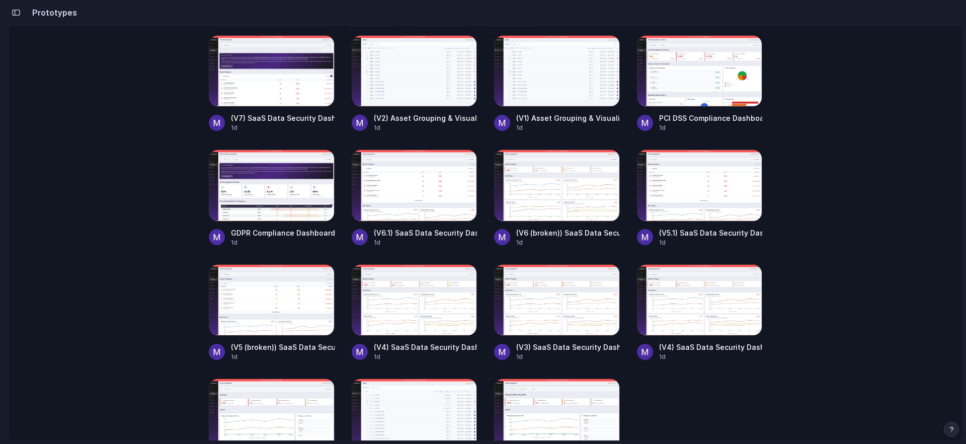
scroll to position [148, 0]
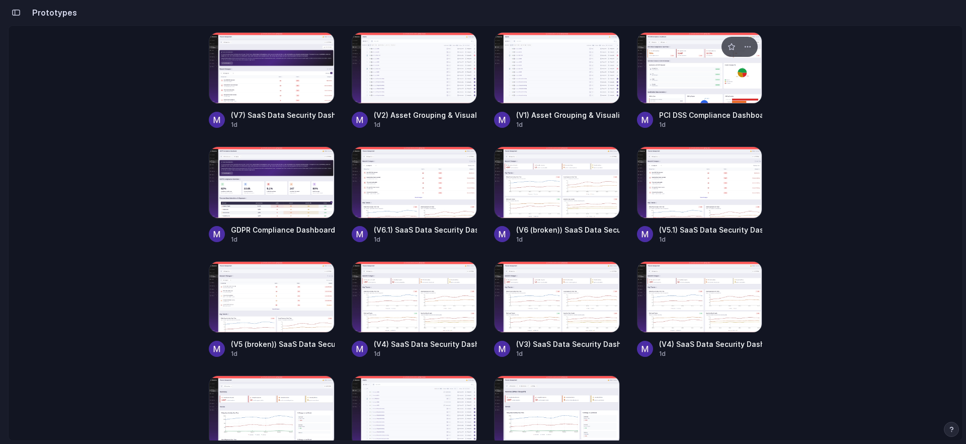
click at [659, 57] on div at bounding box center [700, 67] width 126 height 71
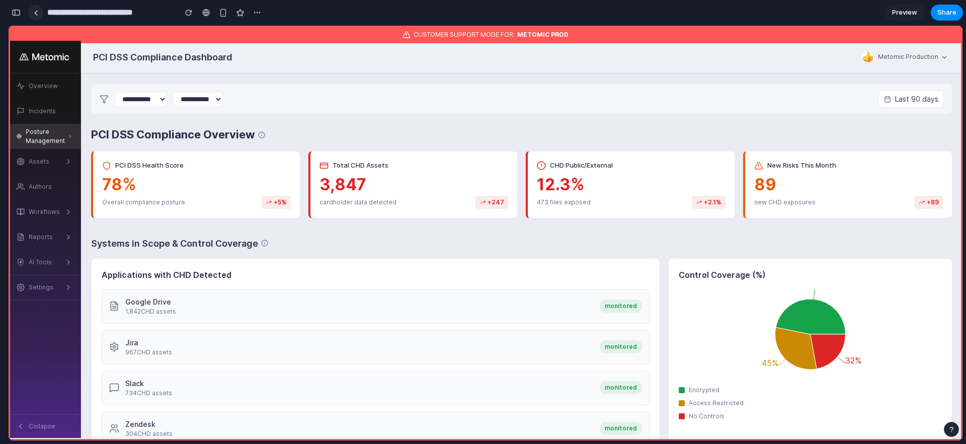
click at [35, 17] on link at bounding box center [35, 12] width 15 height 15
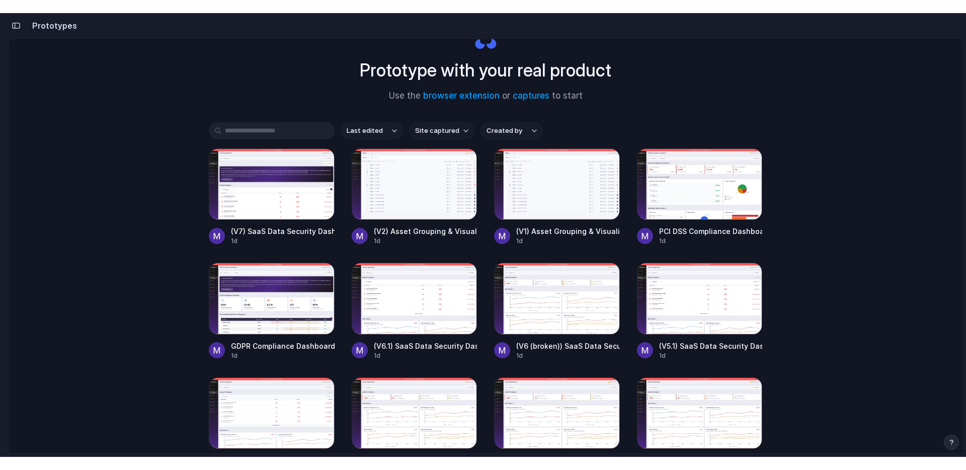
scroll to position [42, 0]
